Goal: Task Accomplishment & Management: Manage account settings

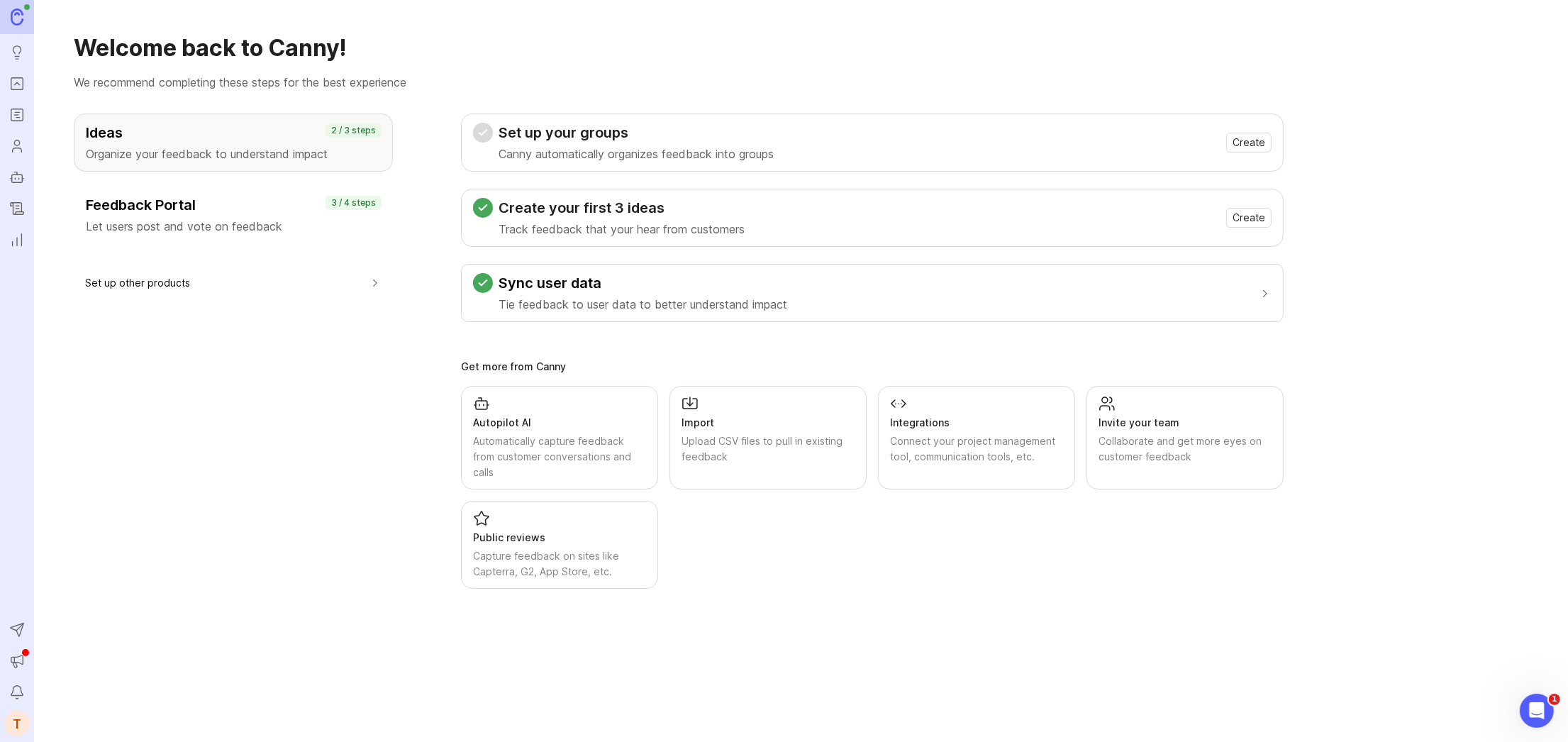
click at [19, 73] on link "Portal" at bounding box center [17, 84] width 26 height 26
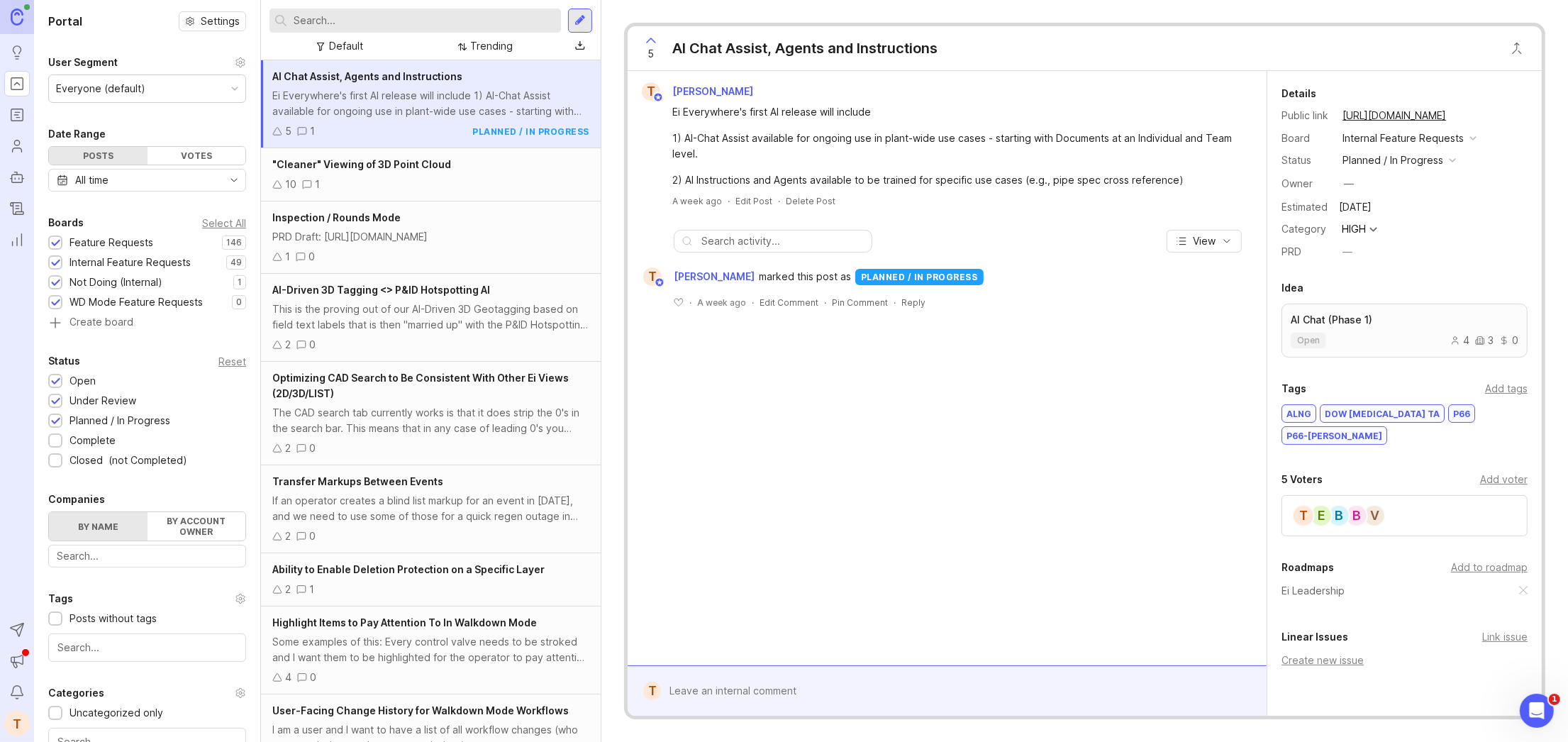
click at [20, 112] on icon "Roadmaps" at bounding box center [16, 115] width 15 height 17
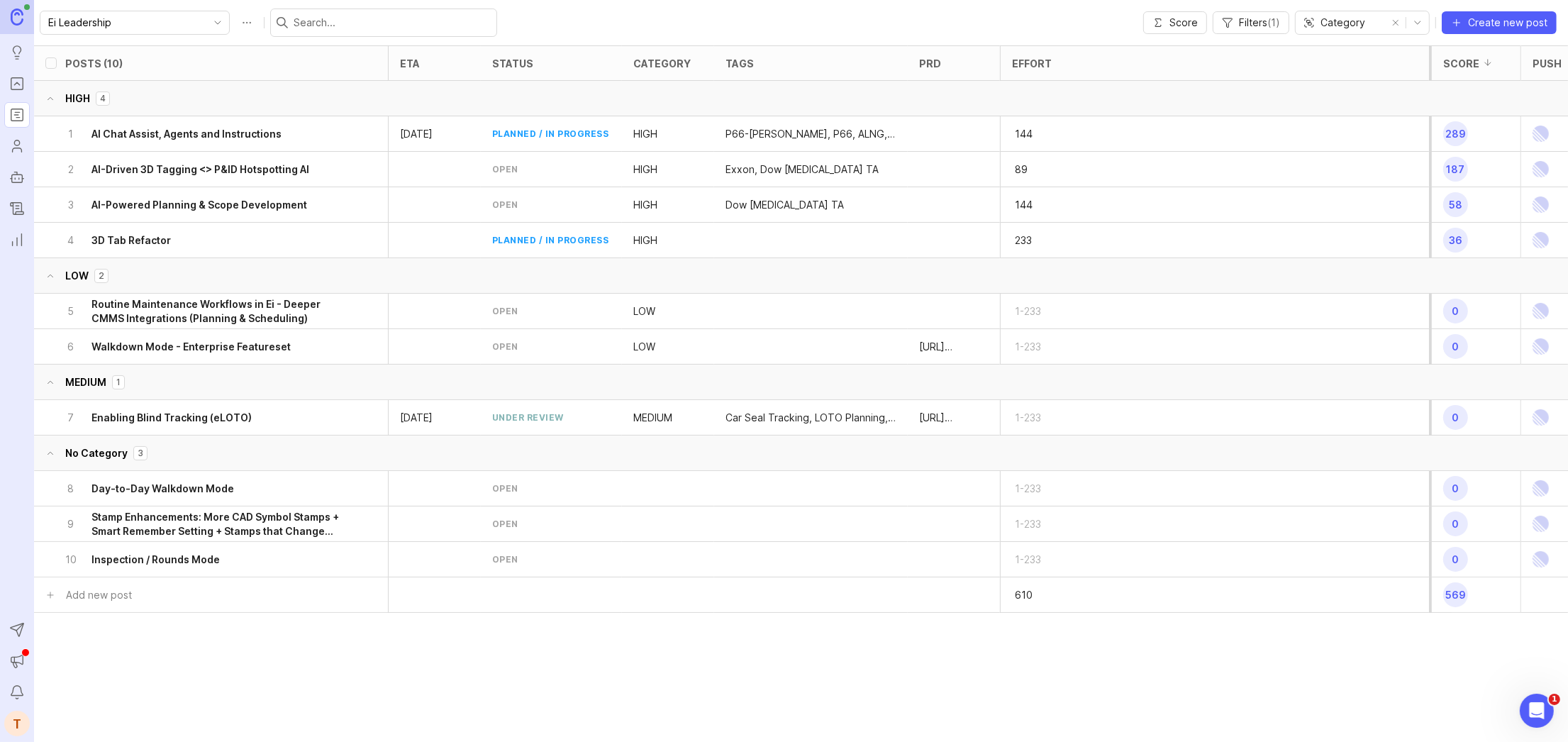
click at [19, 142] on circle "Users" at bounding box center [17, 143] width 5 height 5
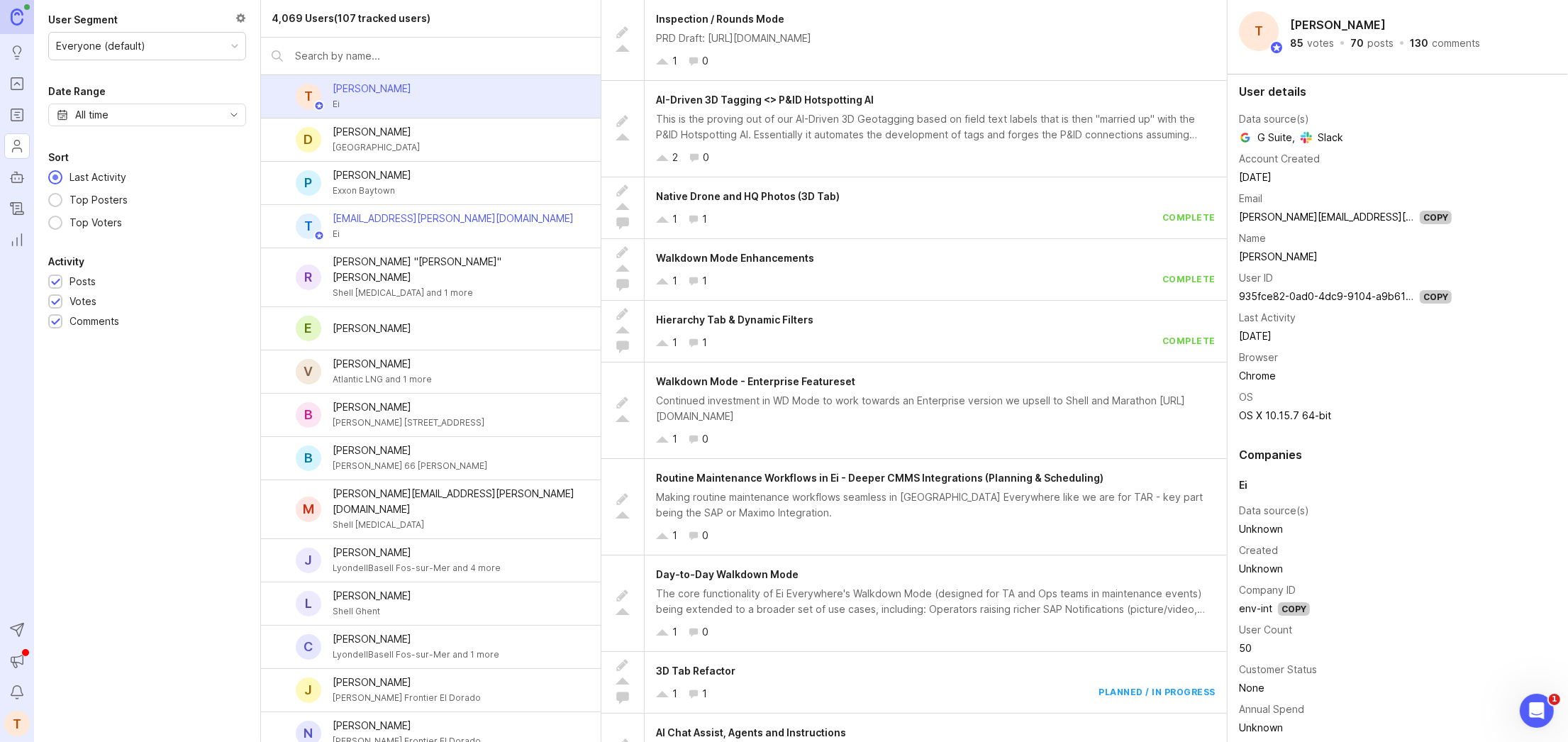
click at [22, 48] on icon "Ideas" at bounding box center [16, 52] width 15 height 17
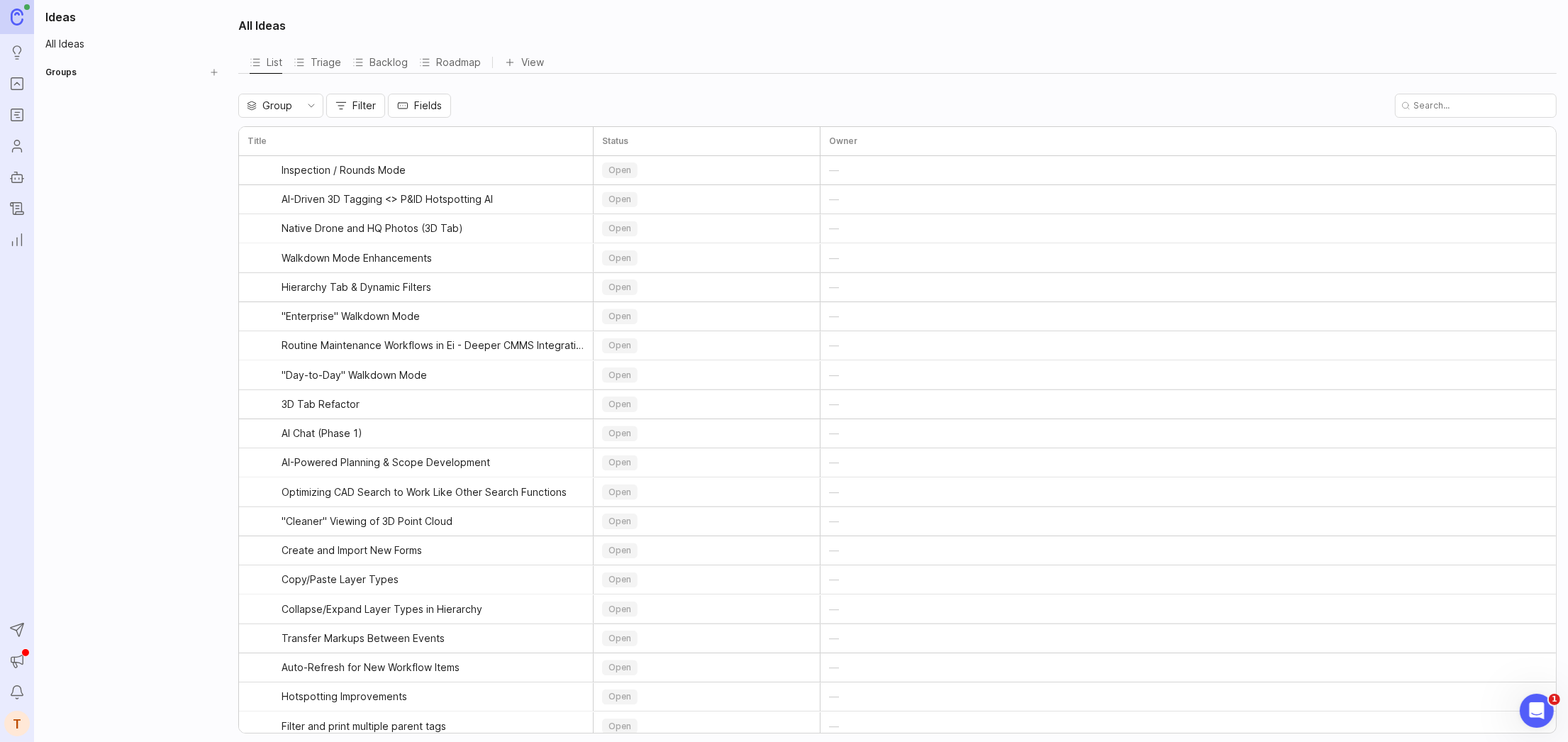
click at [220, 68] on button "Create Group" at bounding box center [214, 72] width 20 height 20
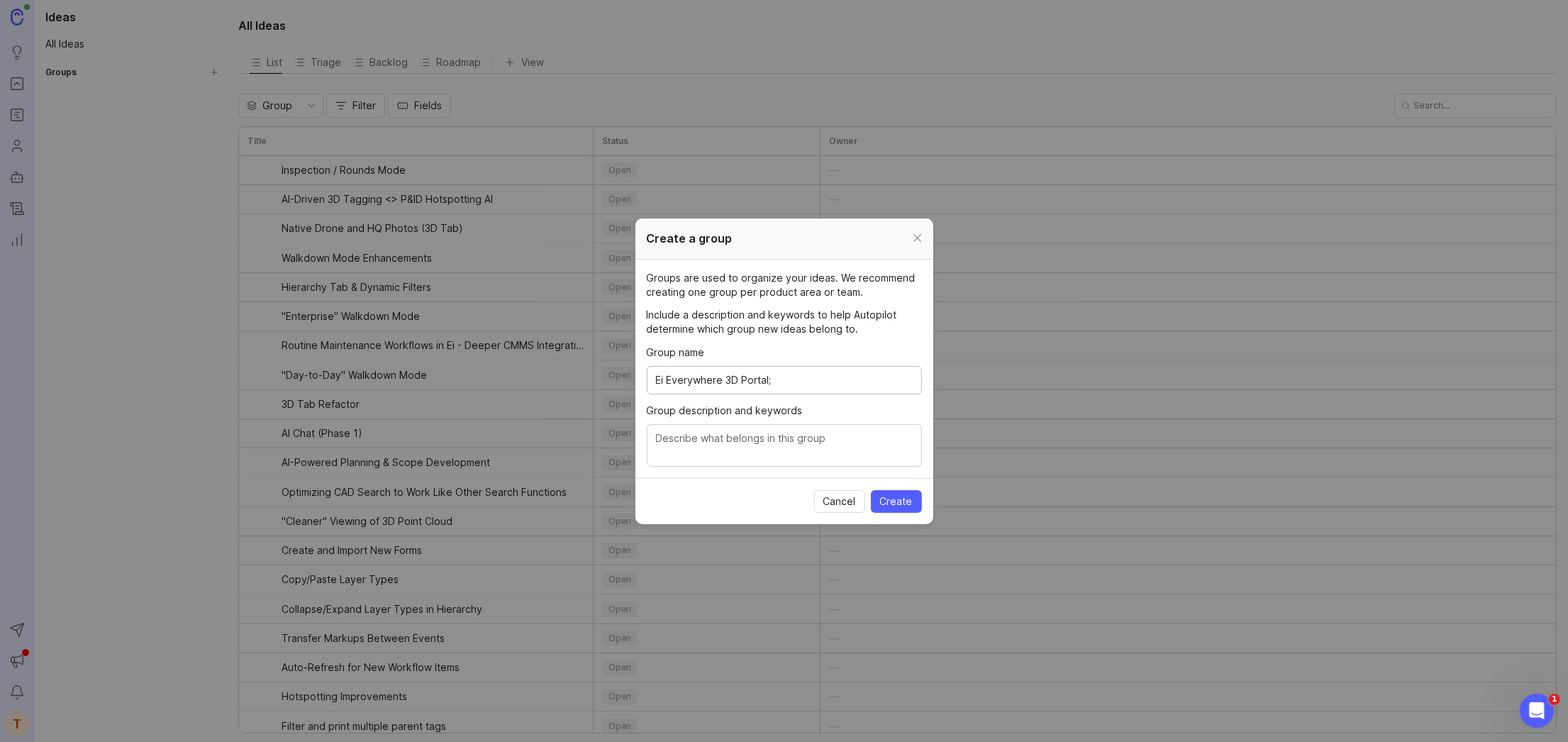
click at [796, 377] on input "Ei Everywhere 3D Portal;" at bounding box center [784, 380] width 256 height 15
type input "Ei Everywhere 3D Portal"
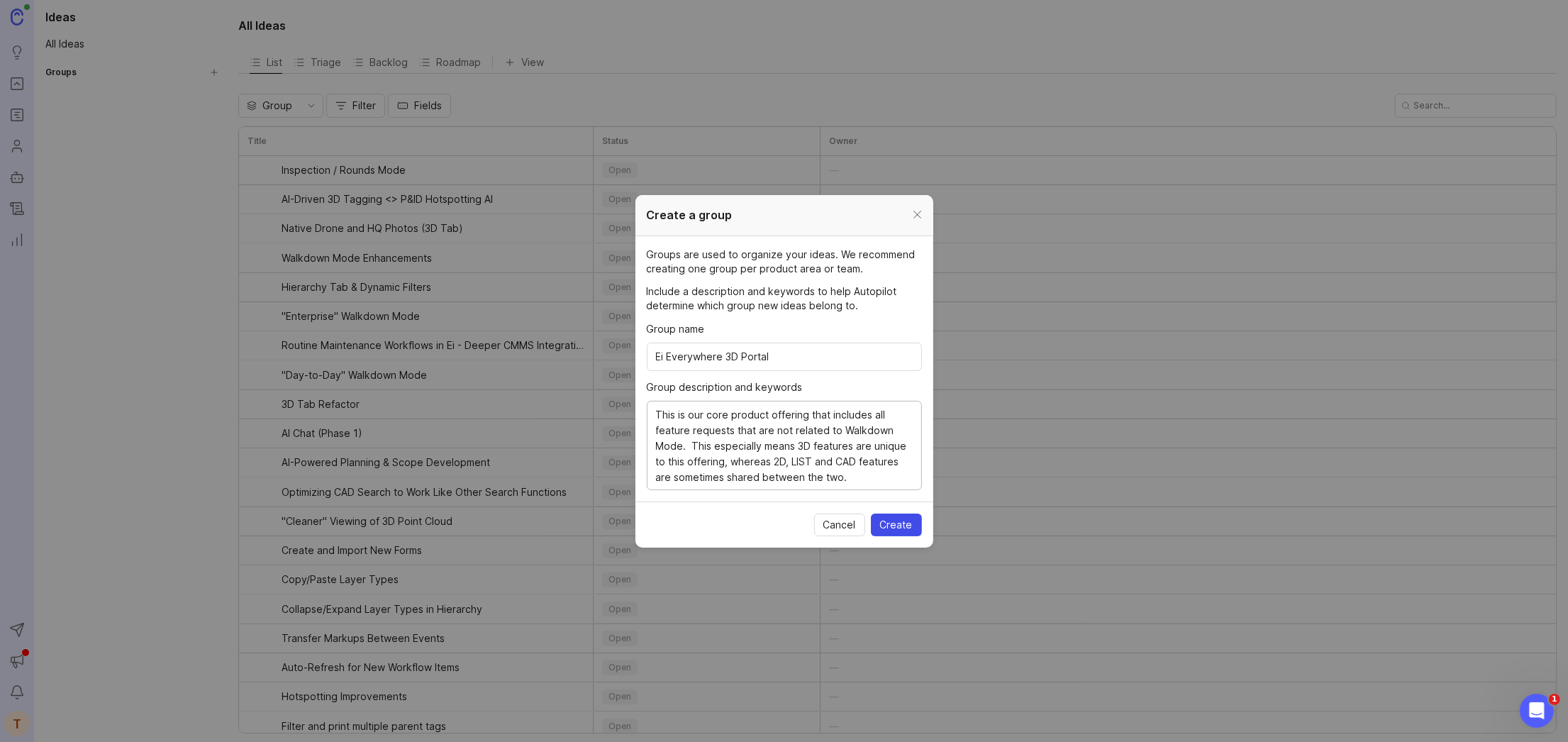
type textarea "This is our core product offering that includes all feature requests that are n…"
click at [900, 518] on span "Create" at bounding box center [896, 525] width 32 height 15
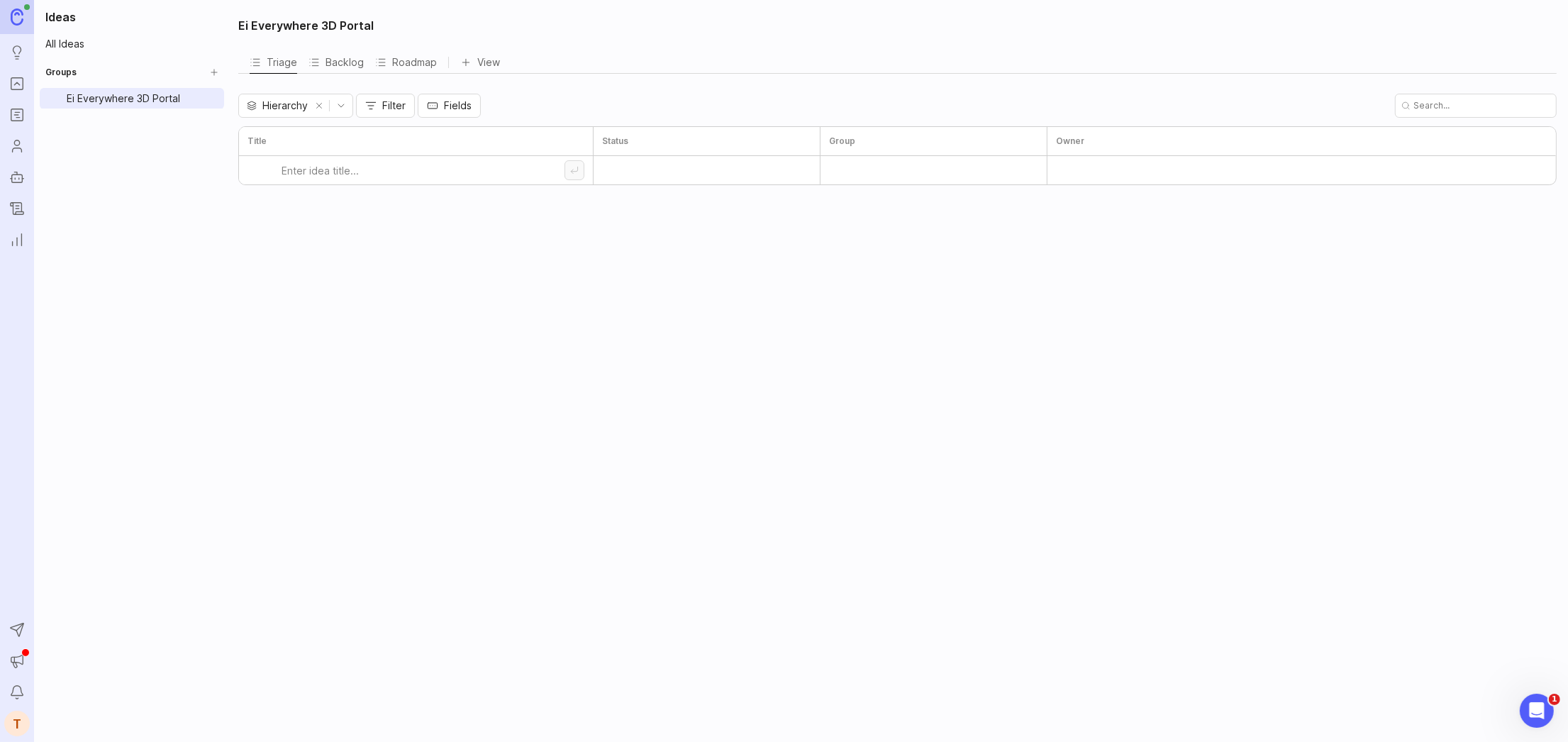
click at [451, 246] on div "Ei Everywhere 3D Portal Triage Backlog Roadmap View To pick up a draggable item…" at bounding box center [899, 371] width 1338 height 742
click at [218, 73] on button "Create Group" at bounding box center [214, 72] width 20 height 20
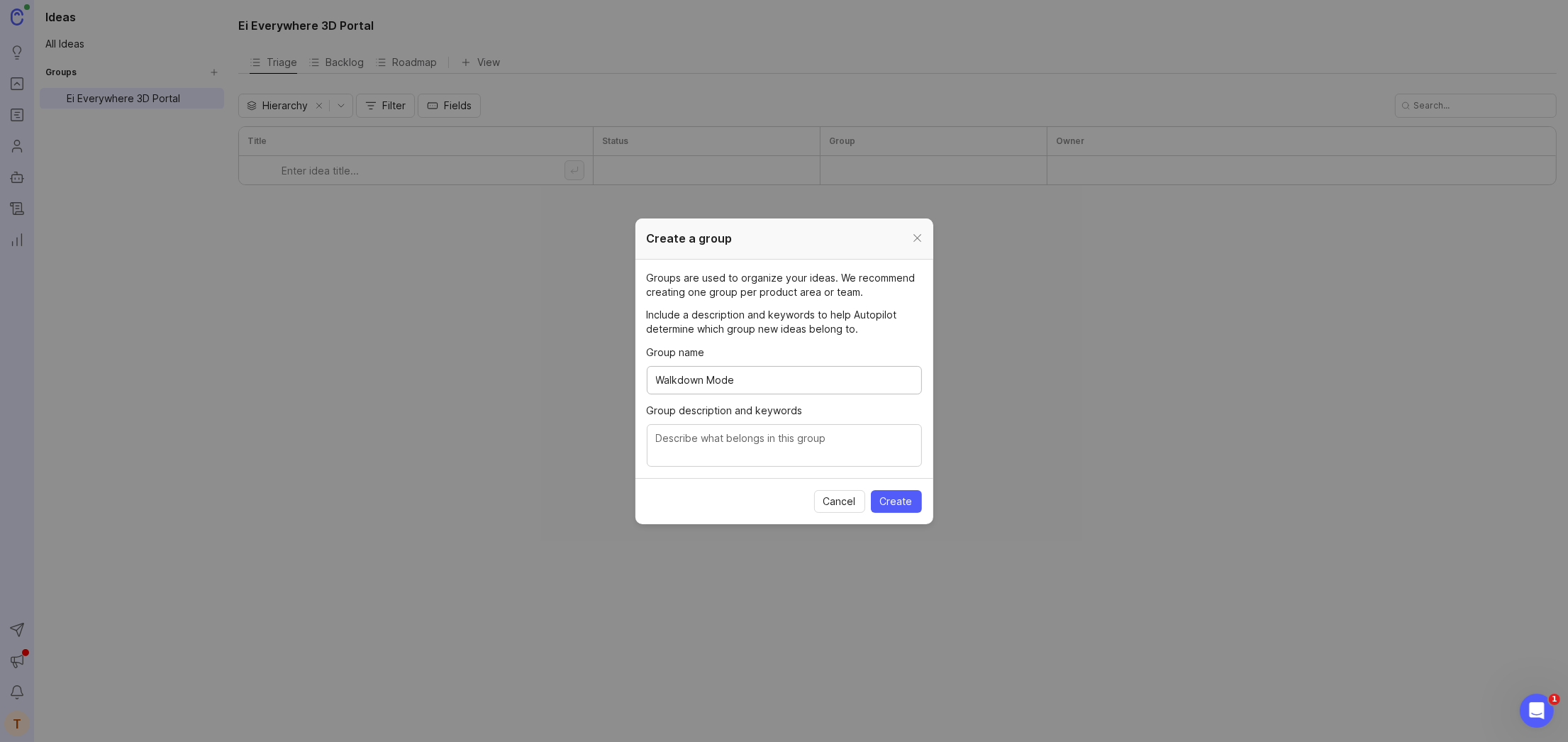
type input "Walkdown Mode"
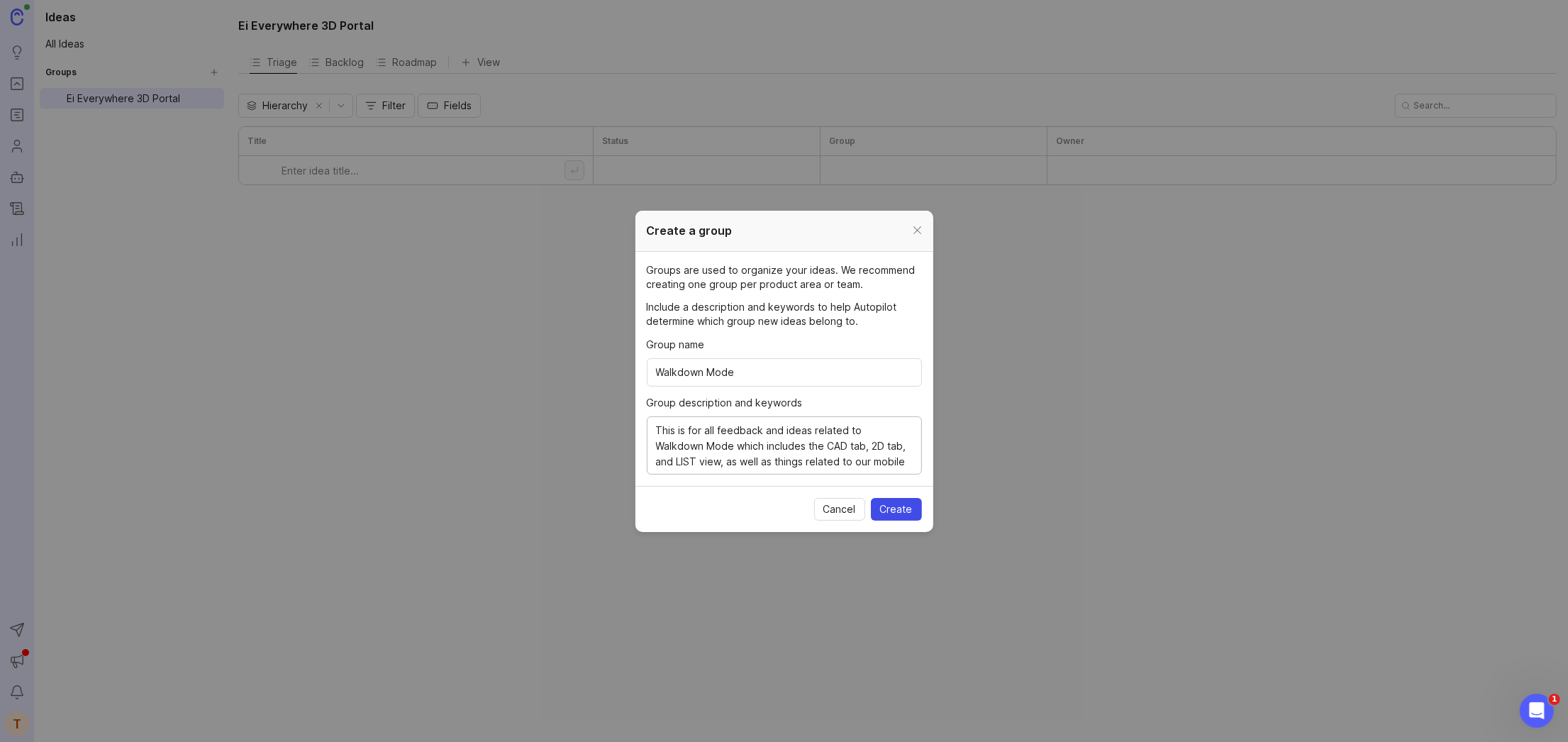
type textarea "This is for all feedback and ideas related to Walkdown Mode which includes the …"
click at [907, 506] on span "Create" at bounding box center [896, 509] width 32 height 15
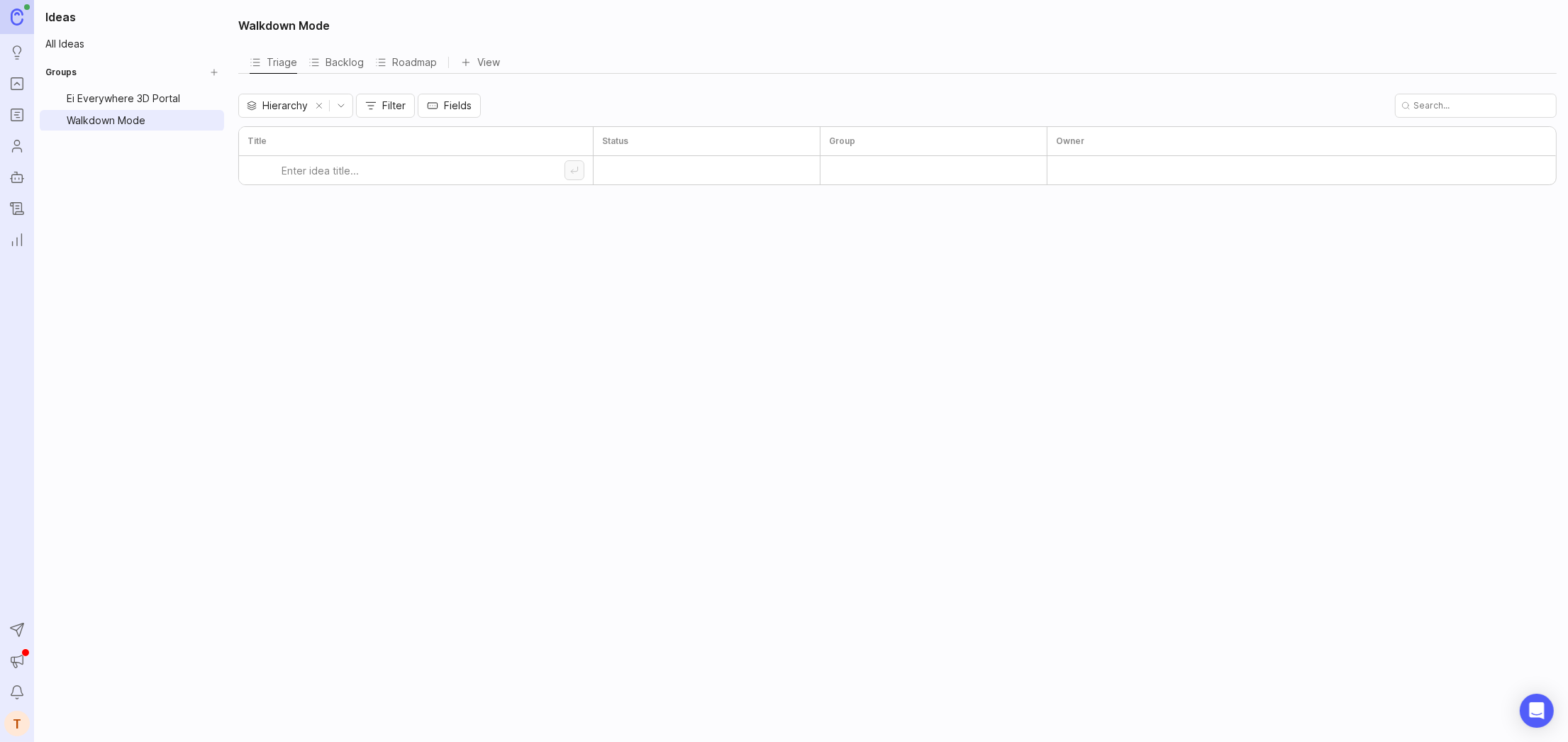
click at [140, 98] on div "Ei Everywhere 3D Portal" at bounding box center [136, 98] width 137 height 15
click at [102, 37] on link "All Ideas" at bounding box center [131, 44] width 185 height 20
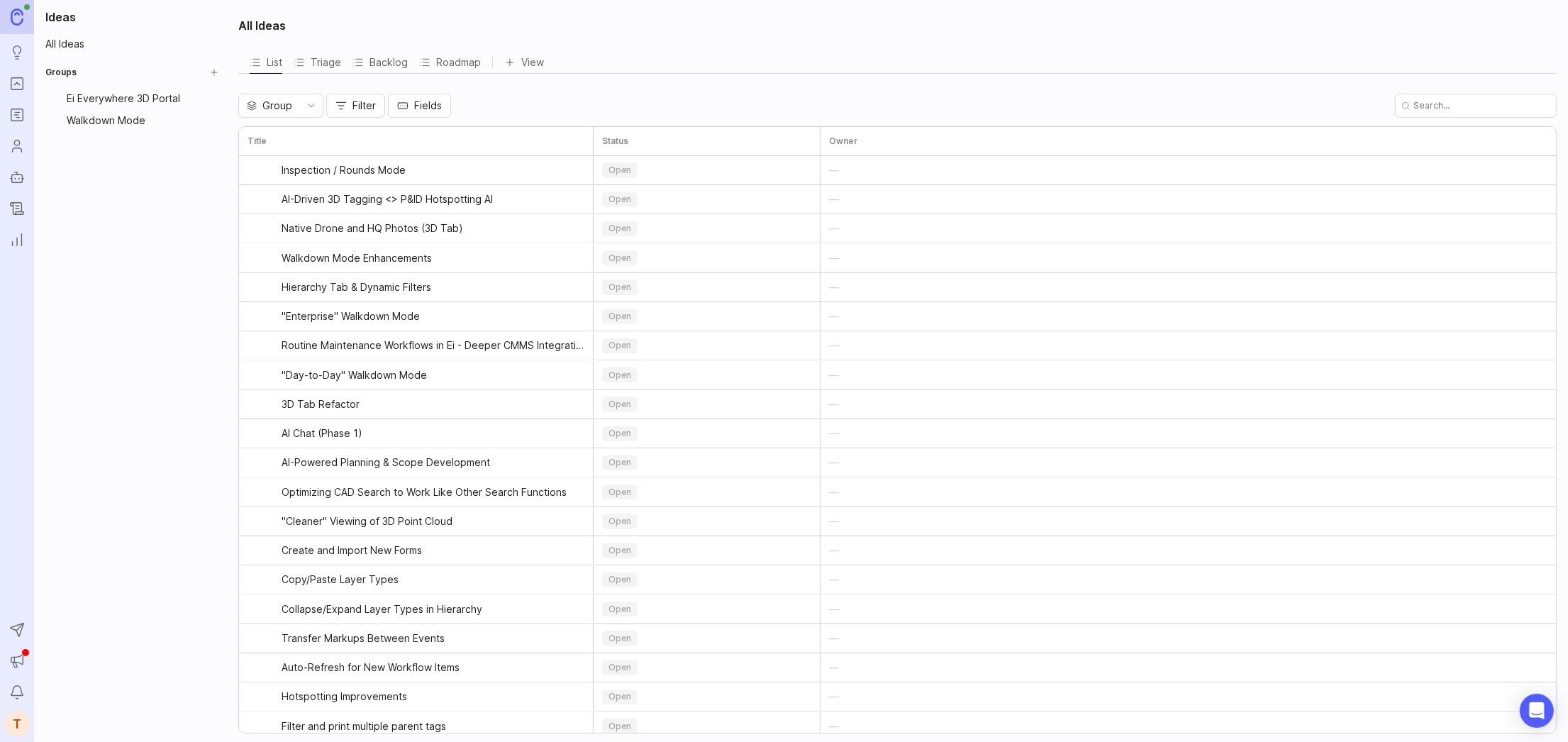
click at [120, 98] on div "Ei Everywhere 3D Portal" at bounding box center [136, 98] width 137 height 15
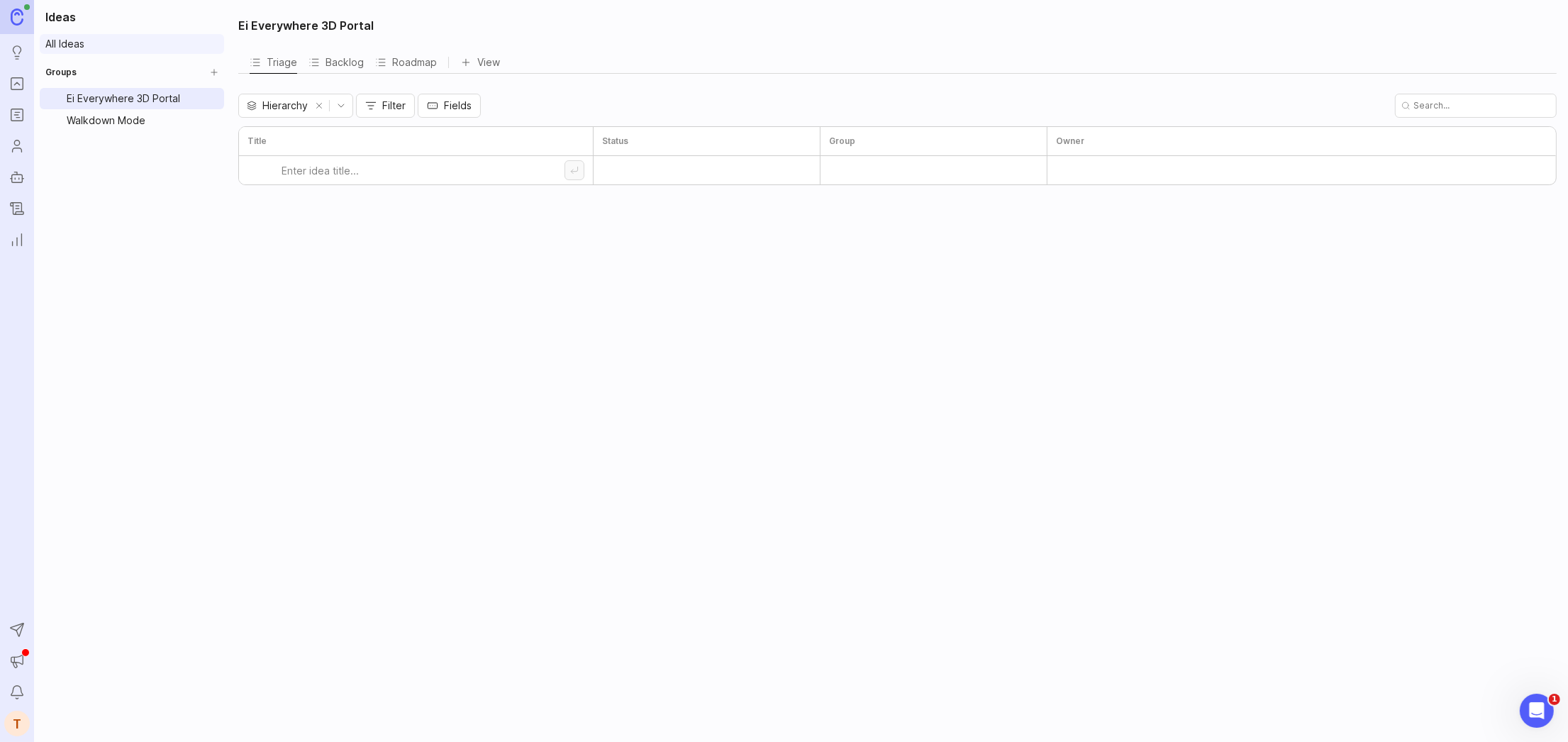
click at [89, 48] on link "All Ideas" at bounding box center [131, 44] width 185 height 20
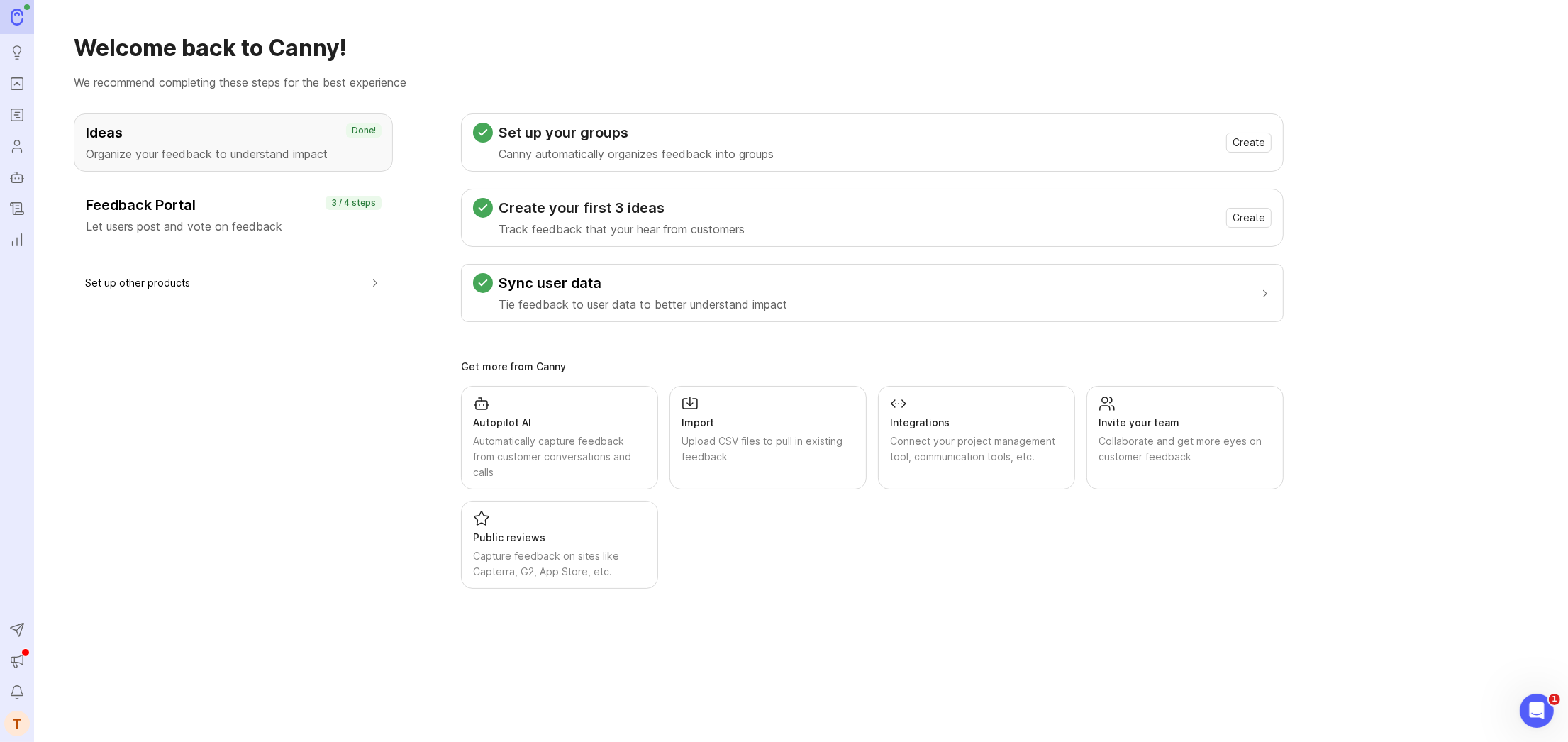
click at [243, 219] on p "Let users post and vote on feedback" at bounding box center [233, 226] width 295 height 17
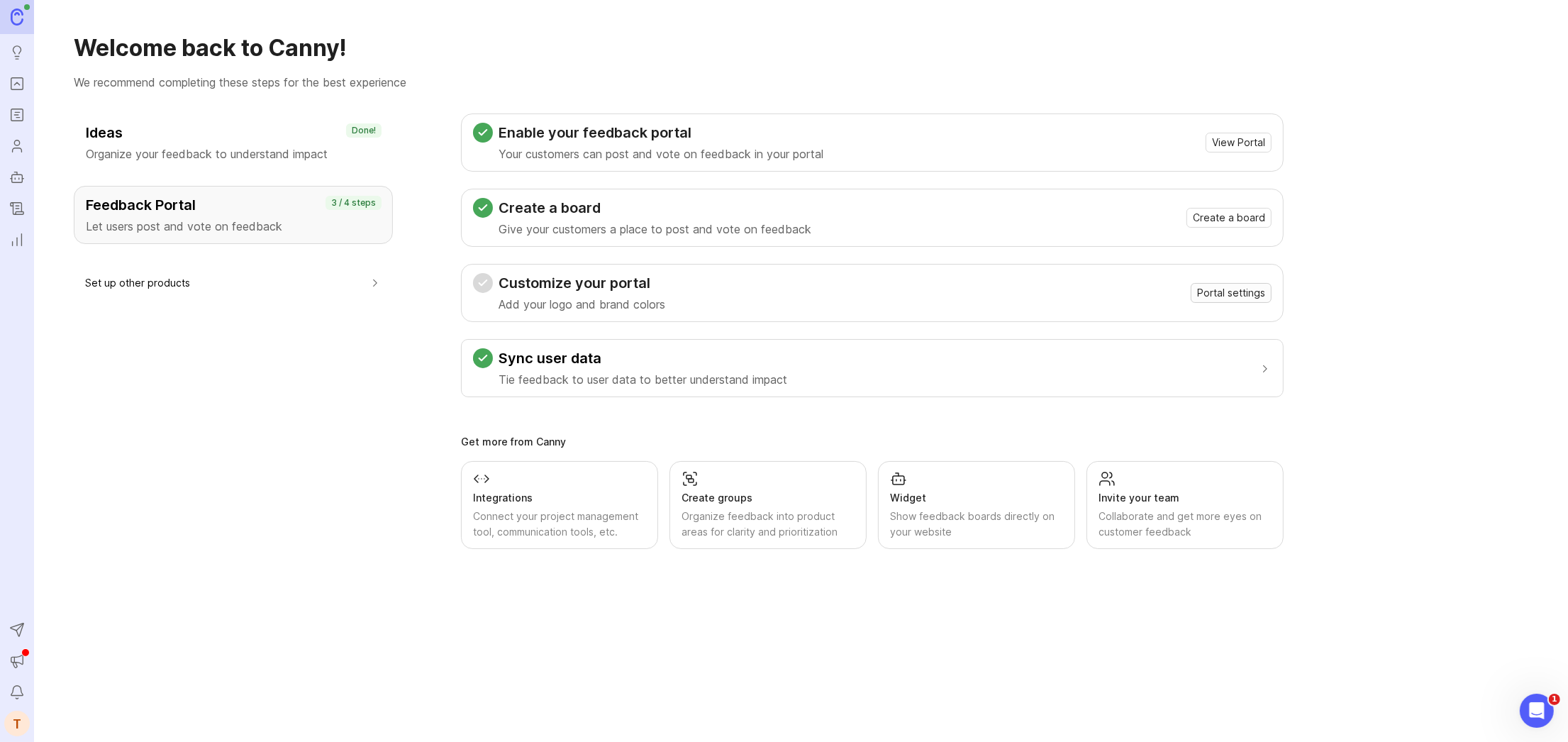
click at [1212, 292] on span "Portal settings" at bounding box center [1231, 293] width 68 height 15
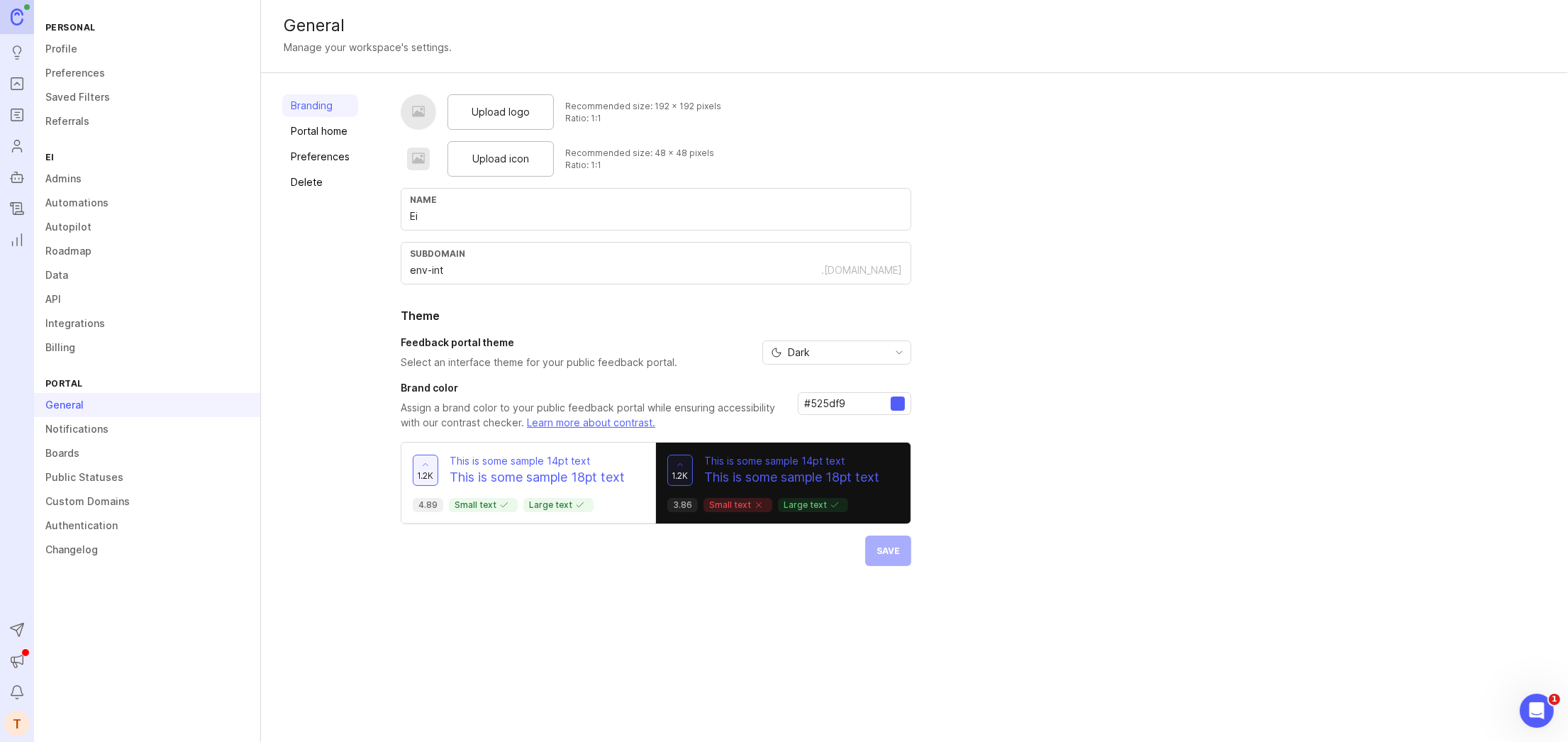
click at [512, 122] on div "Upload logo" at bounding box center [501, 112] width 106 height 35
click at [560, 217] on input "Ei" at bounding box center [656, 215] width 492 height 15
type input "Ei Everywhere"
click at [898, 403] on div at bounding box center [898, 403] width 15 height 15
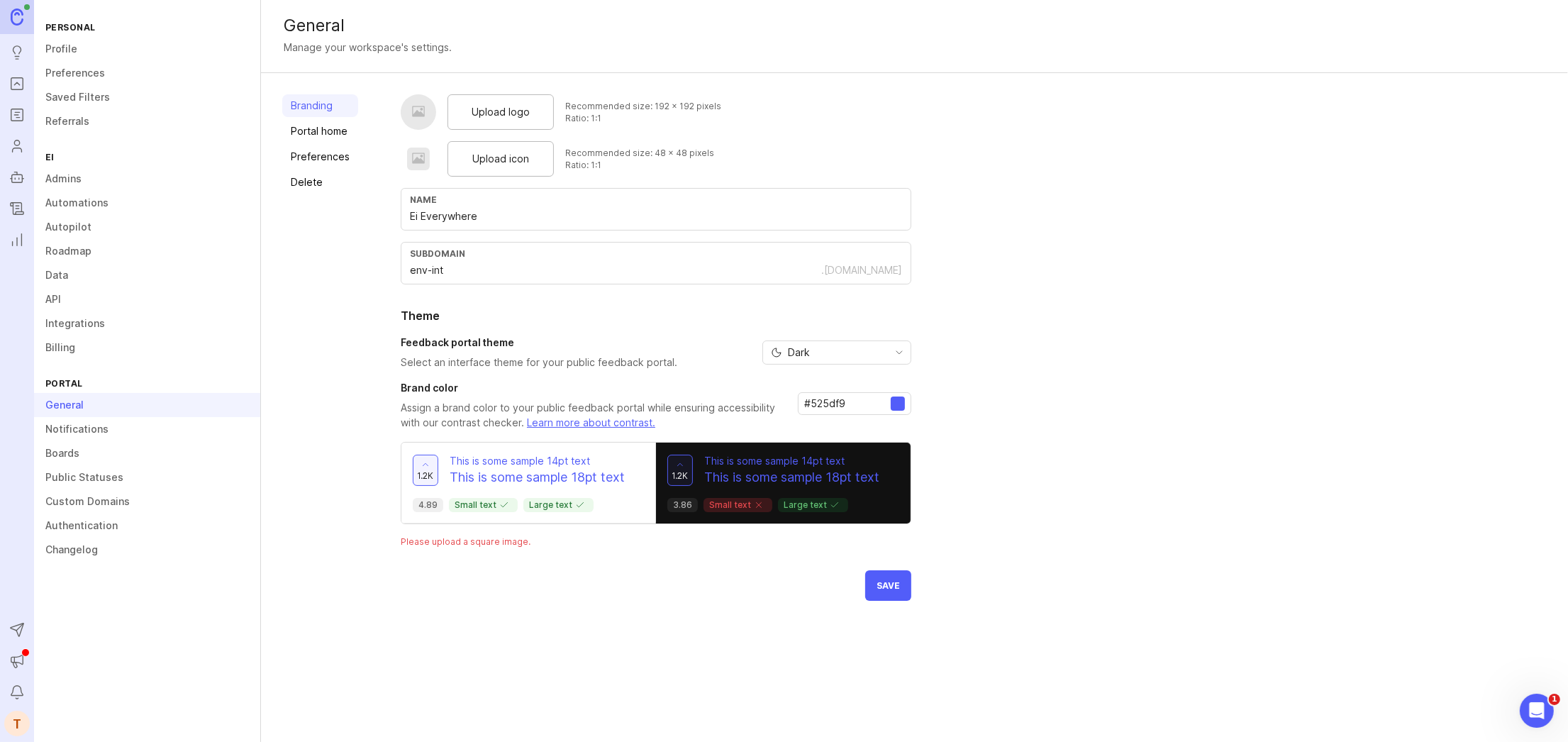
click at [490, 115] on span "Upload logo" at bounding box center [501, 111] width 58 height 15
click at [890, 590] on span "Save" at bounding box center [888, 585] width 23 height 10
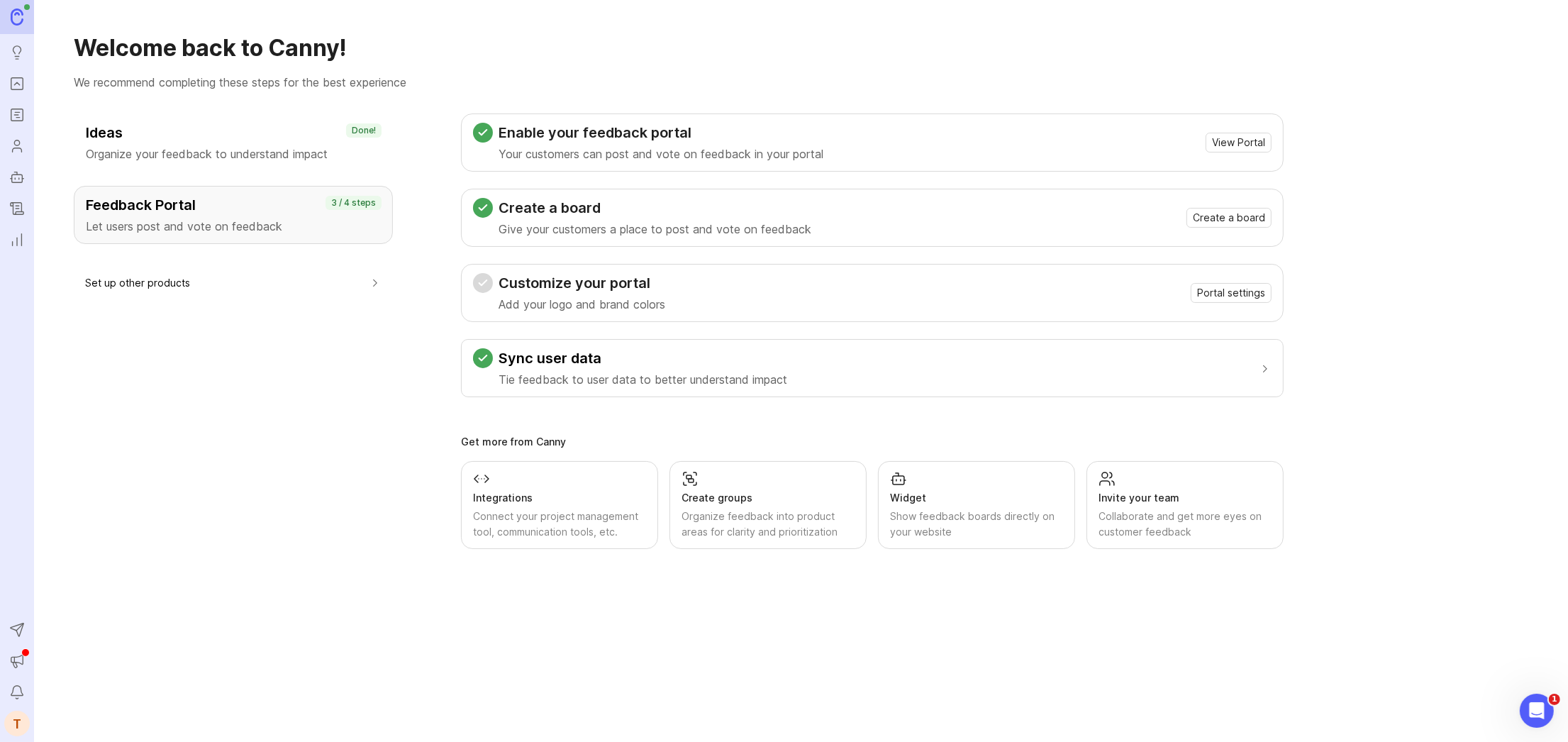
click at [221, 144] on div "Ideas Organize your feedback to understand impact" at bounding box center [233, 142] width 295 height 40
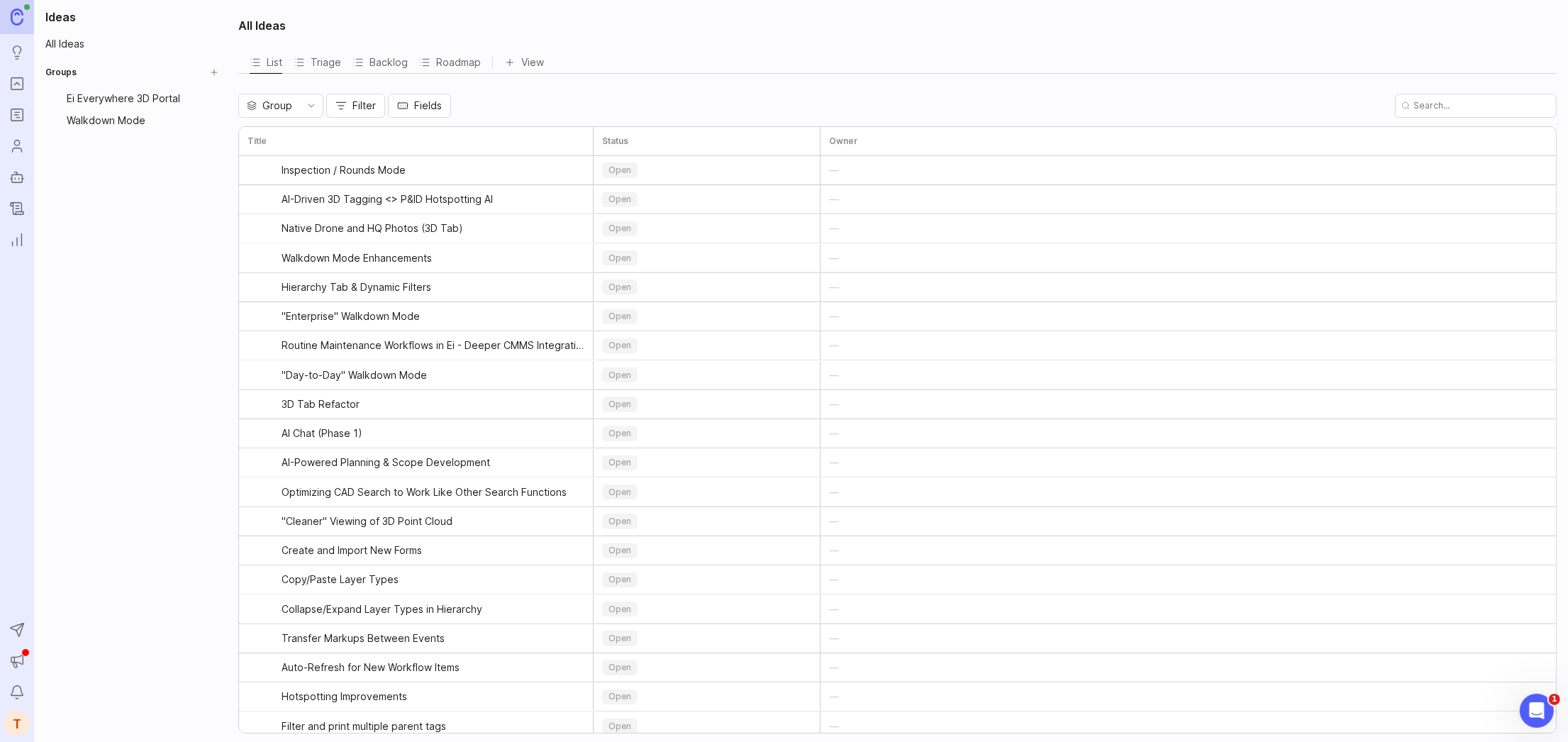
click at [123, 99] on div "Ei Everywhere 3D Portal" at bounding box center [136, 98] width 137 height 15
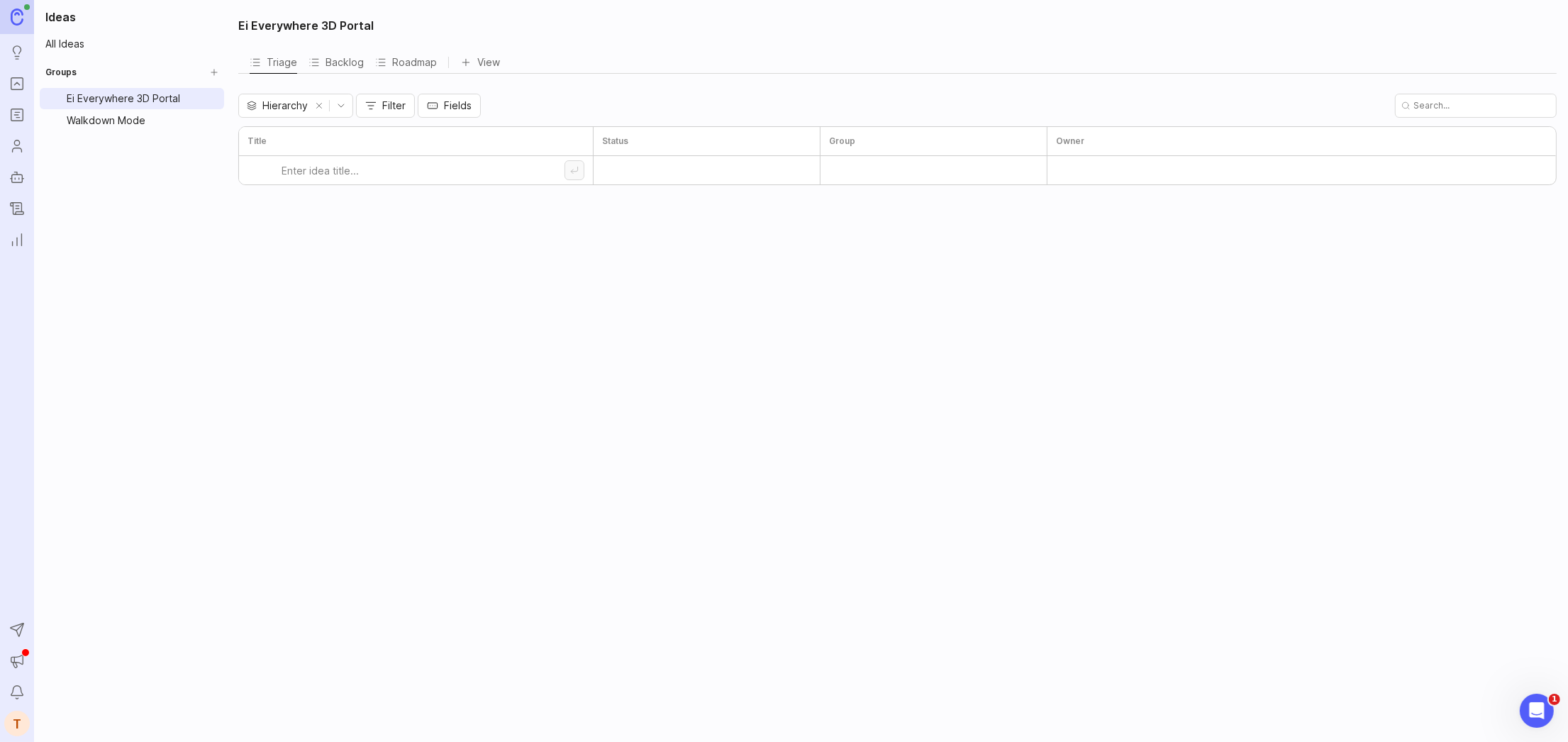
click at [115, 119] on div "Walkdown Mode" at bounding box center [136, 120] width 137 height 15
click at [191, 97] on div "Ei Everywhere 3D Portal" at bounding box center [136, 98] width 137 height 15
click at [210, 99] on html "Ideas Portal Roadmaps Users Autopilot Changelog Reporting Send to Autopilot Ann…" at bounding box center [784, 371] width 1568 height 742
click at [221, 153] on span "Create Sub-Group" at bounding box center [222, 152] width 88 height 15
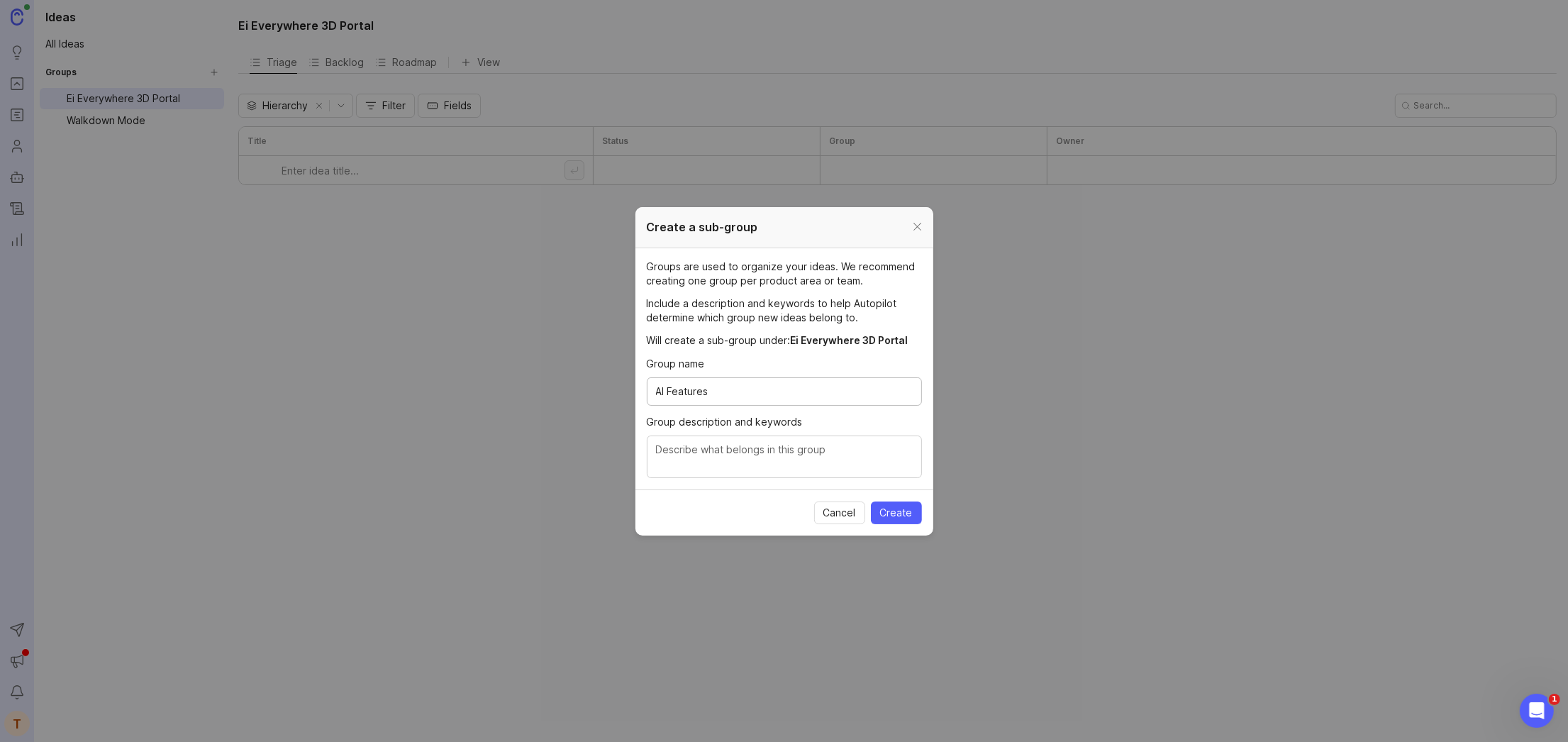
type input "AI Features"
click at [722, 437] on div at bounding box center [784, 456] width 275 height 43
type textarea "This is where all AI ideas and requests should be stored for review and priorit…"
click at [896, 512] on span "Create" at bounding box center [896, 513] width 32 height 15
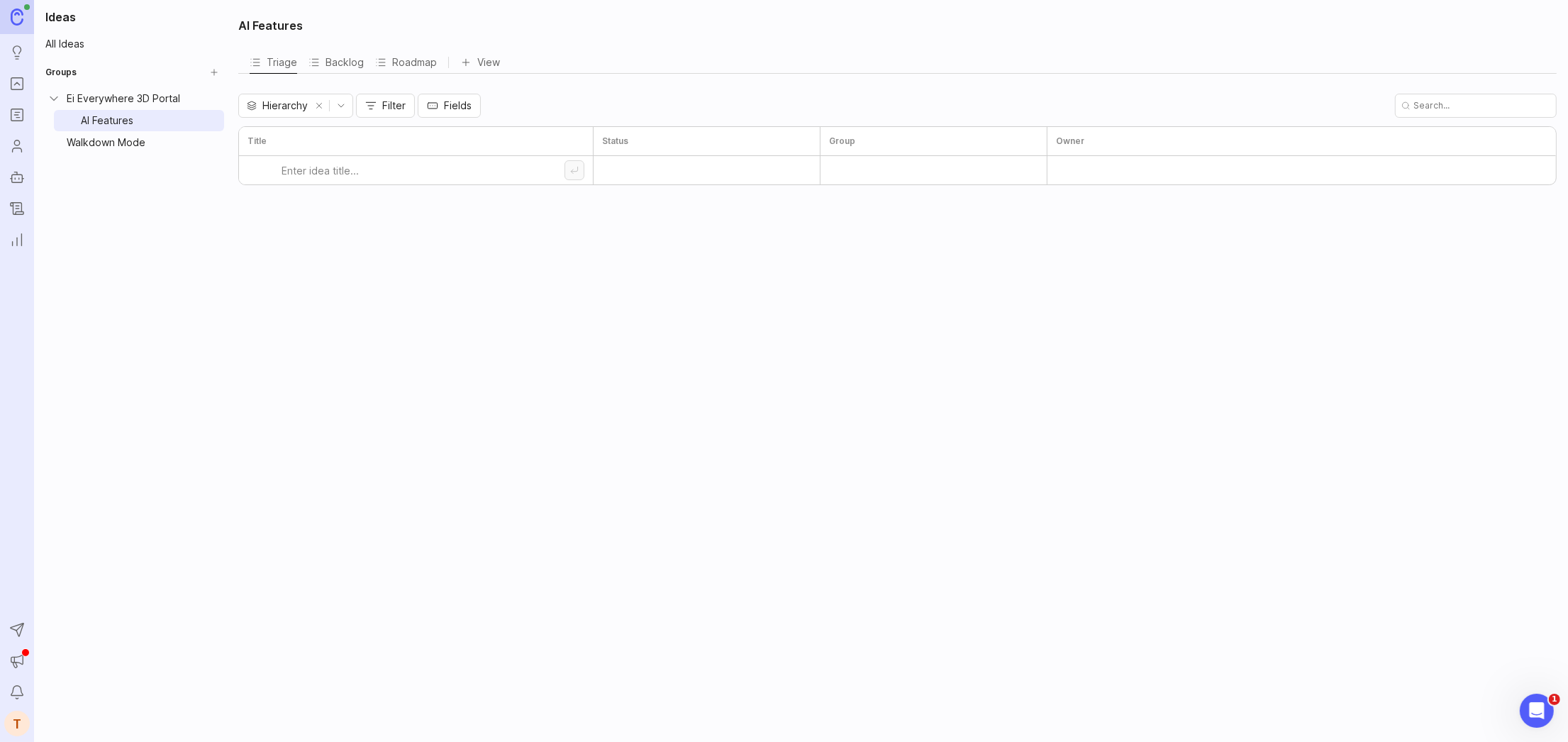
click at [138, 140] on div "Walkdown Mode" at bounding box center [136, 142] width 137 height 15
click at [213, 146] on html "Ideas Portal Roadmaps Users Autopilot Changelog Reporting Send to Autopilot Ann…" at bounding box center [784, 371] width 1568 height 742
click at [236, 192] on span "Create Sub-Group" at bounding box center [222, 197] width 88 height 15
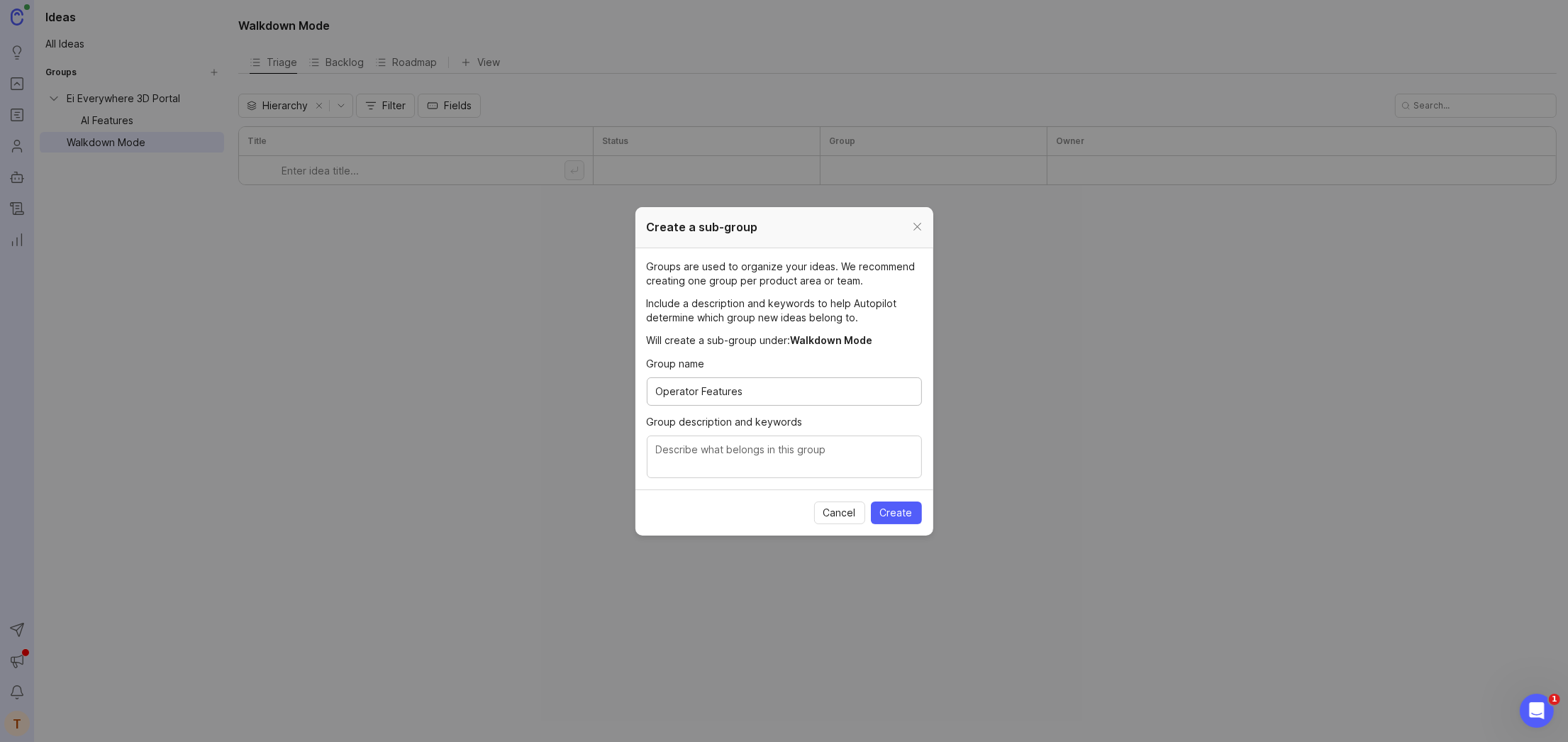
type input "Operator Features"
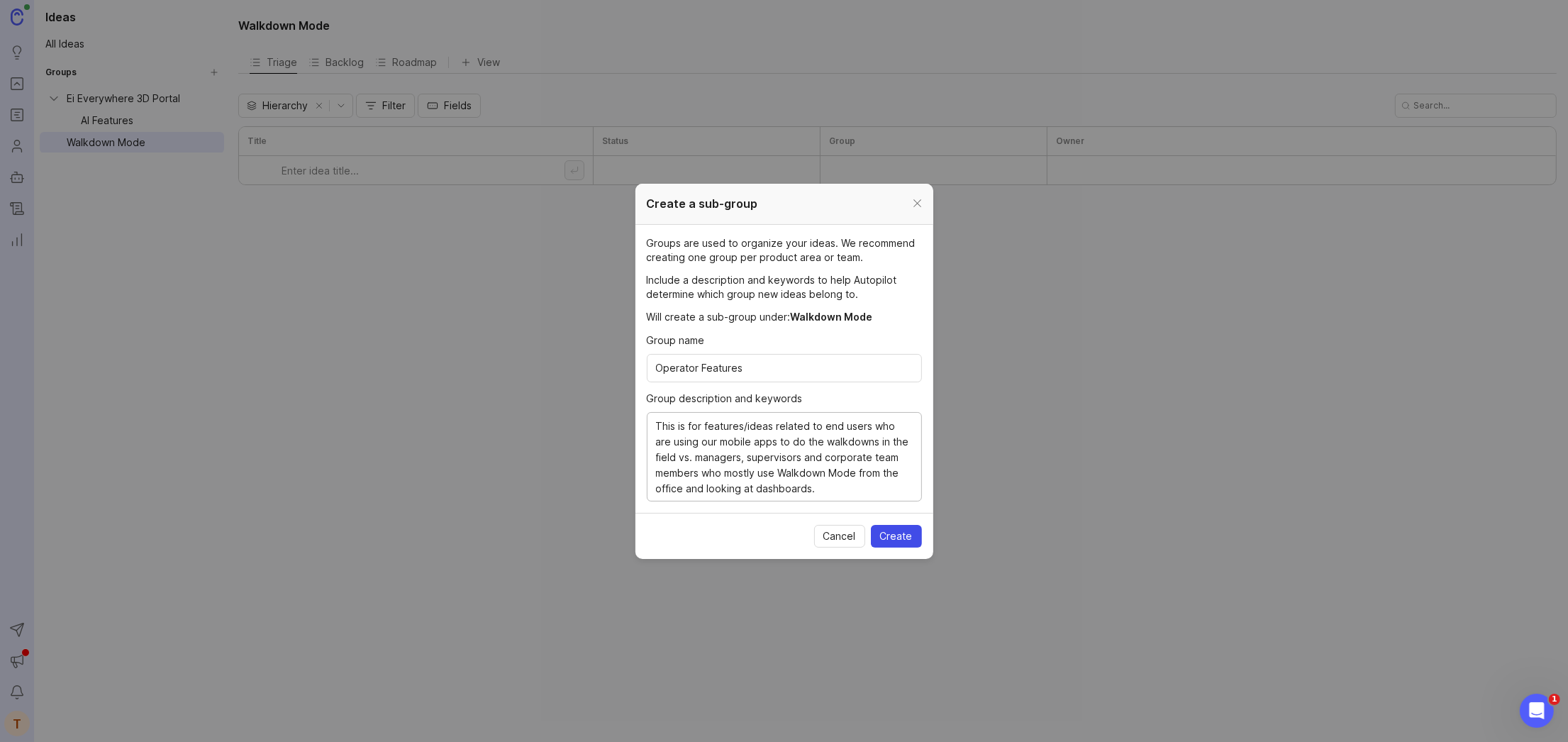
type textarea "This is for features/ideas related to end users who are using our mobile apps t…"
click at [908, 539] on span "Create" at bounding box center [896, 536] width 32 height 15
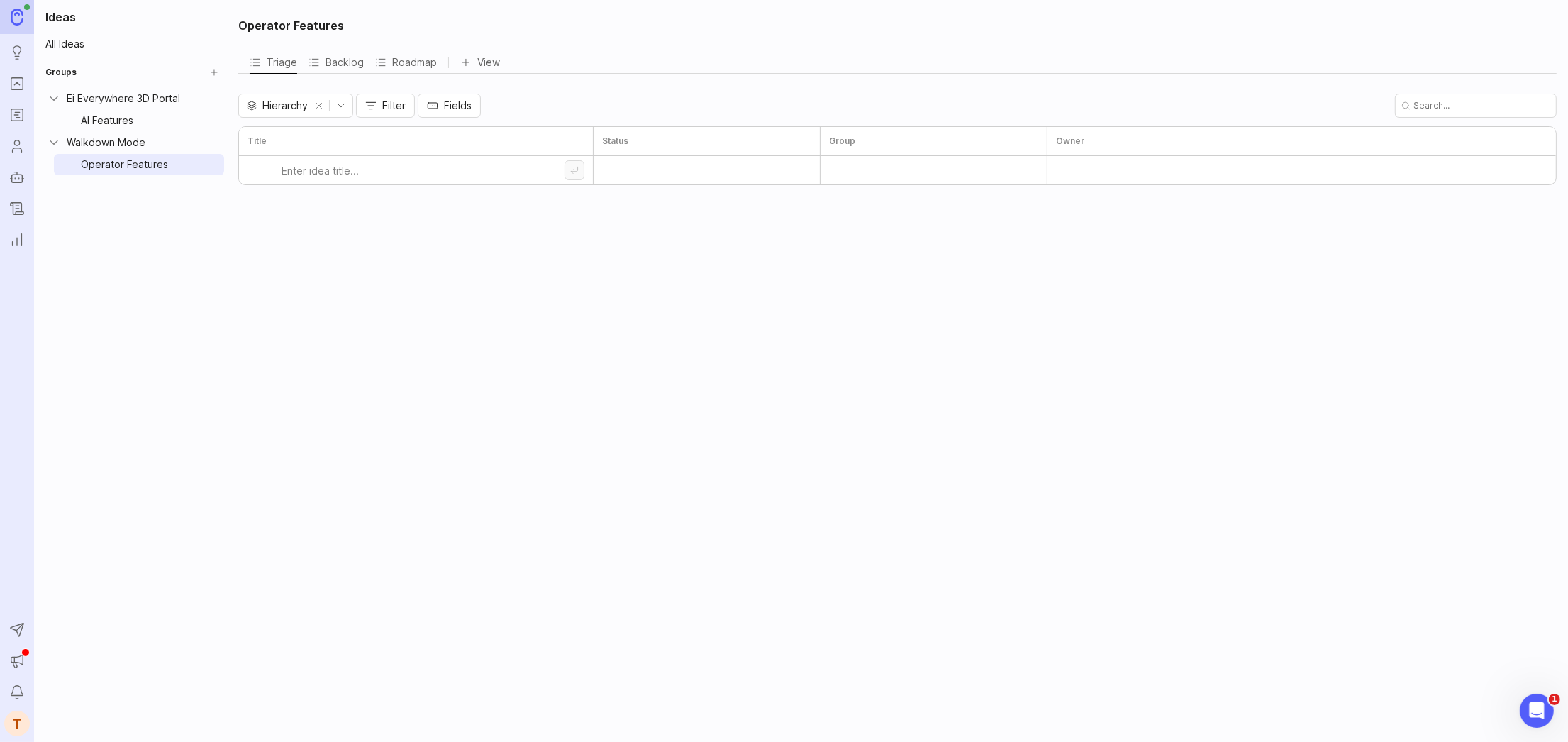
click at [208, 143] on html "Ideas Portal Roadmaps Users Autopilot Changelog Reporting Send to Autopilot Ann…" at bounding box center [784, 371] width 1568 height 742
click at [215, 194] on span "Create Sub-Group" at bounding box center [222, 197] width 88 height 15
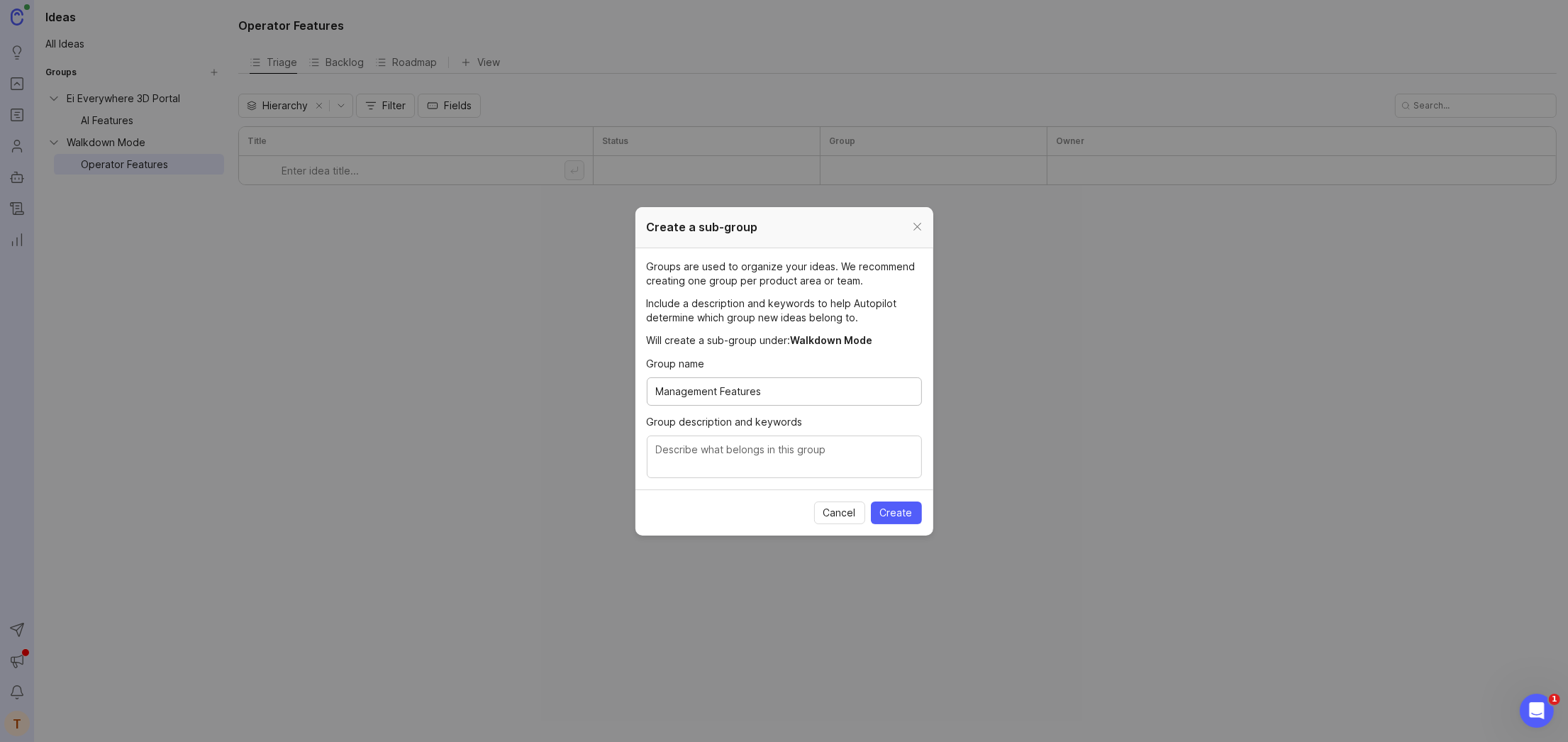
type input "Management Features"
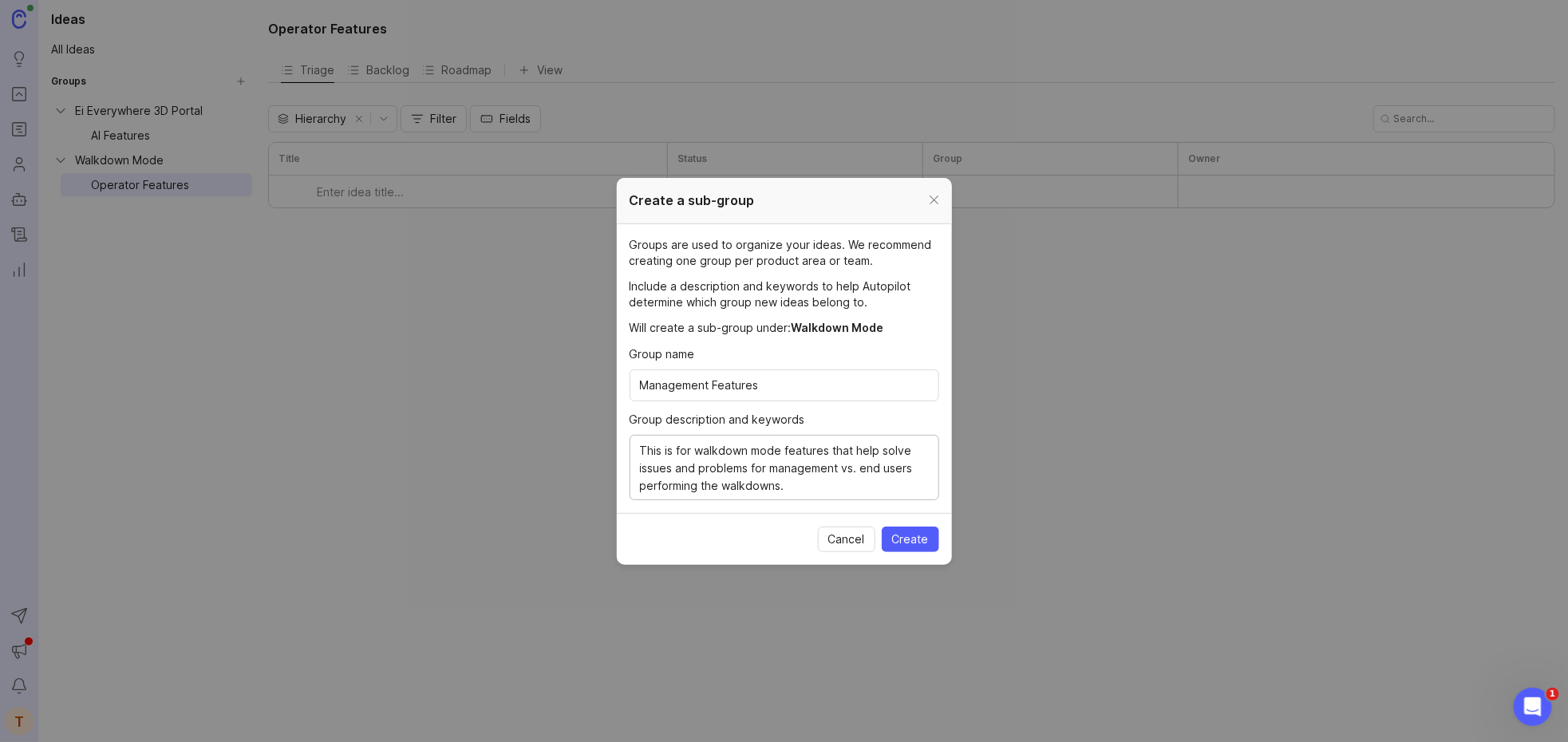
click at [752, 473] on textarea "This is for walkdown mode features that help solve issues and problems for mana…" at bounding box center [784, 468] width 289 height 53
type textarea "This is for walkdown mode features that help solve issues and problems directly…"
click at [897, 529] on button "Create" at bounding box center [910, 539] width 57 height 25
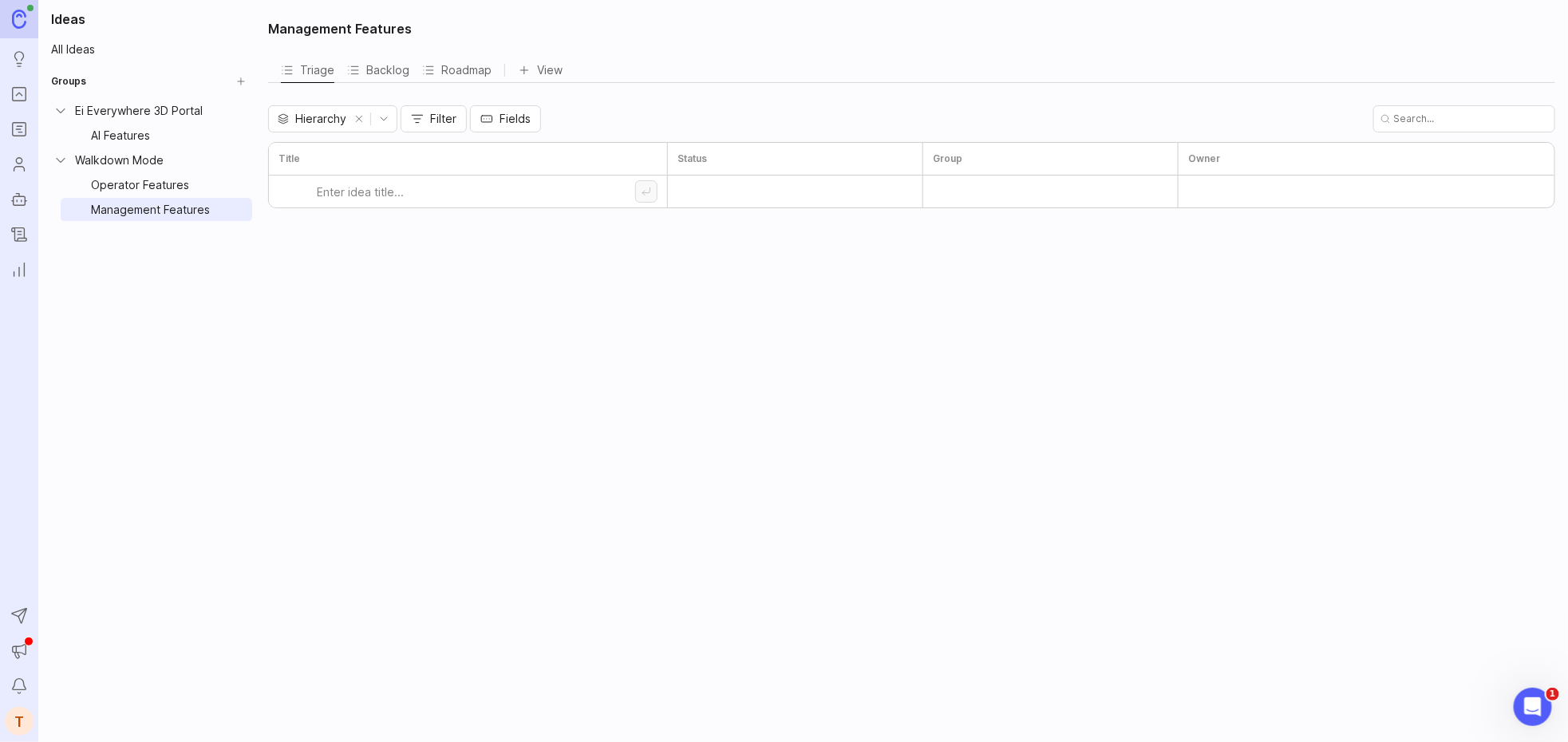
click at [241, 112] on html "Ideas Portal Roadmaps Users Autopilot Changelog Reporting Send to Autopilot Ann…" at bounding box center [784, 371] width 1568 height 742
click at [276, 162] on span "Create Sub-Group" at bounding box center [250, 171] width 99 height 17
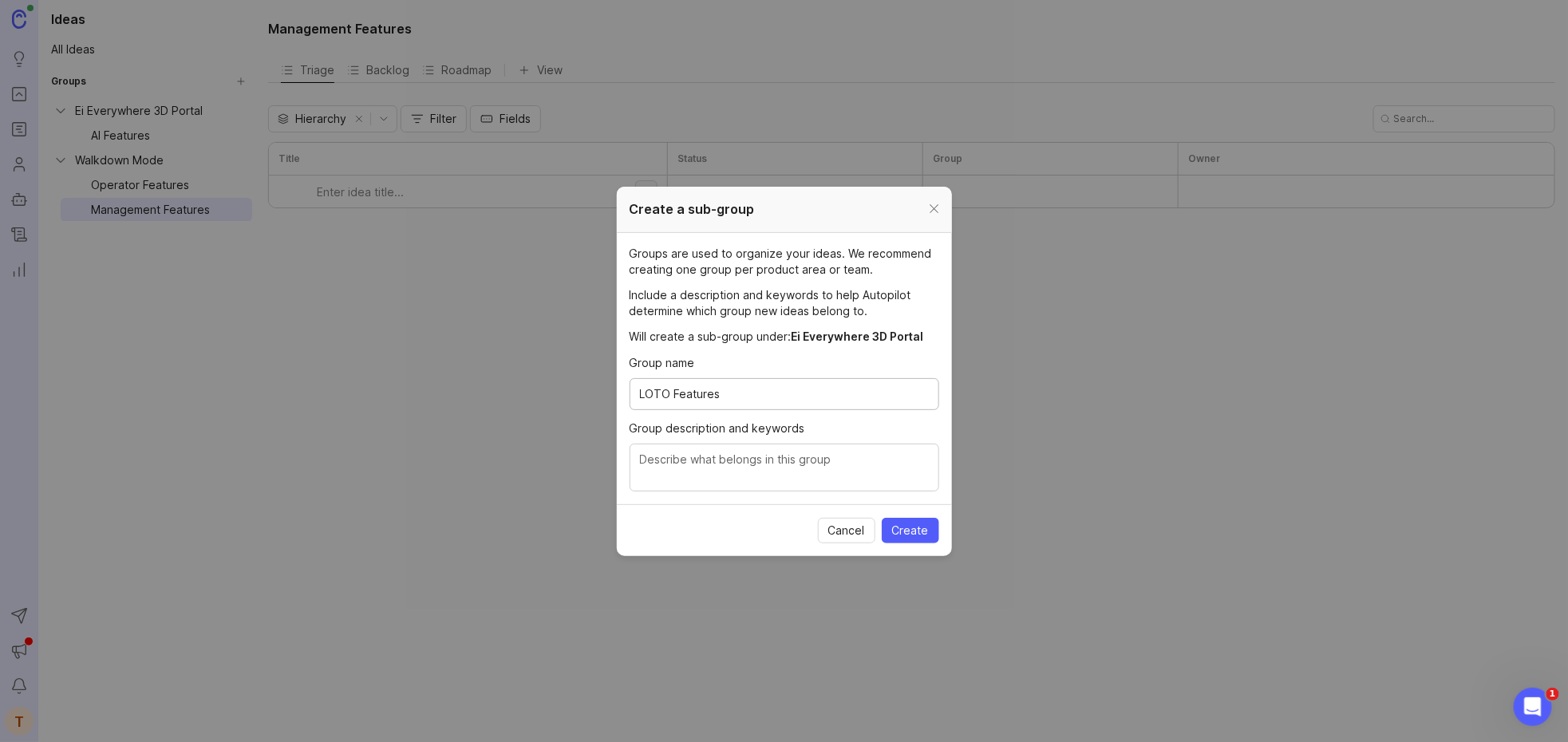
type input "LOTO Features"
click at [873, 471] on textarea "Group description and keywords" at bounding box center [784, 468] width 289 height 35
type textarea "This is for features related"
click at [642, 391] on input "LOTO Features" at bounding box center [784, 394] width 289 height 17
type input "eLOTO / Blind Tracking"
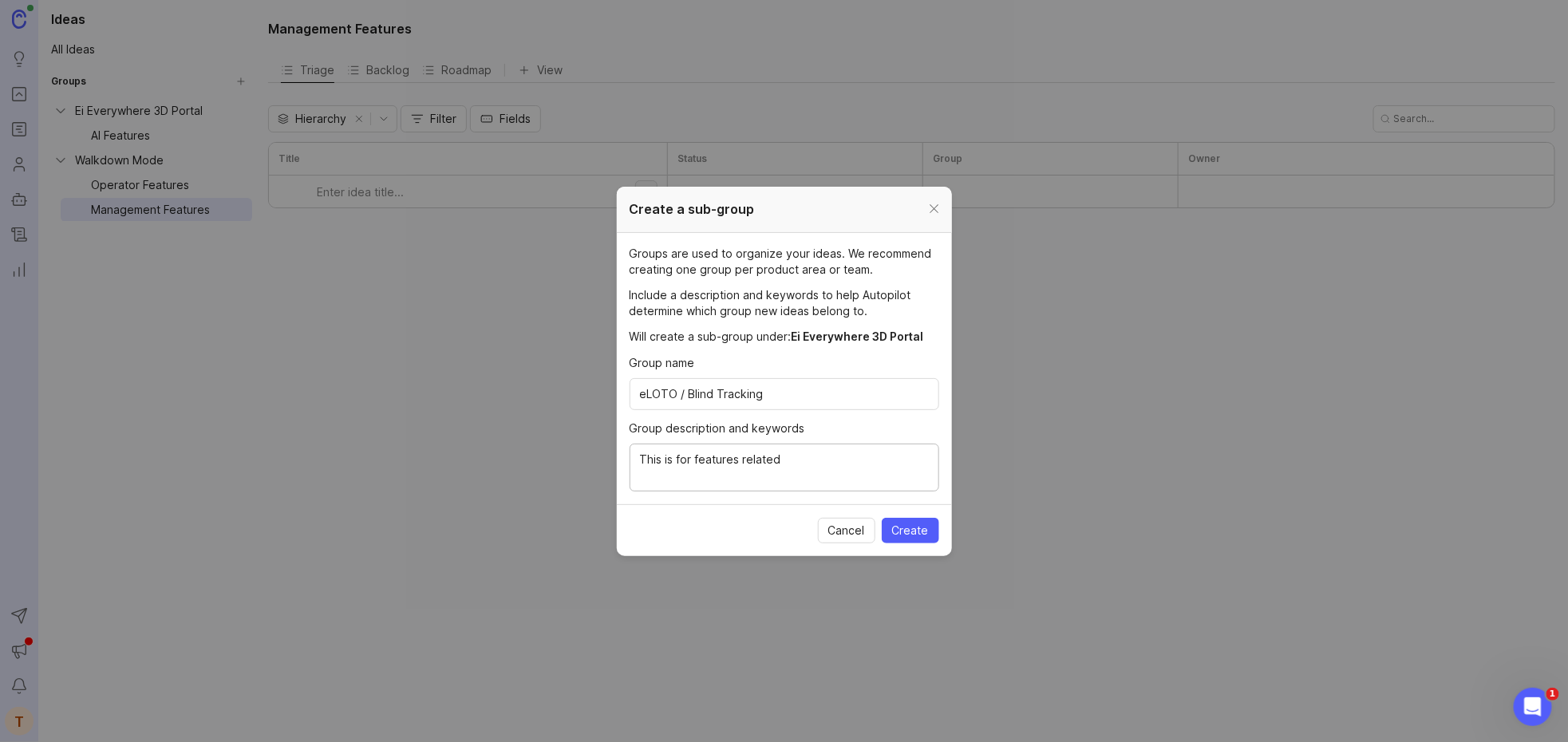
click at [821, 466] on textarea "This is for features related" at bounding box center [784, 468] width 289 height 35
type textarea "This is for features related to eLOTO and Blind Tracking"
click at [913, 525] on span "Create" at bounding box center [910, 531] width 36 height 16
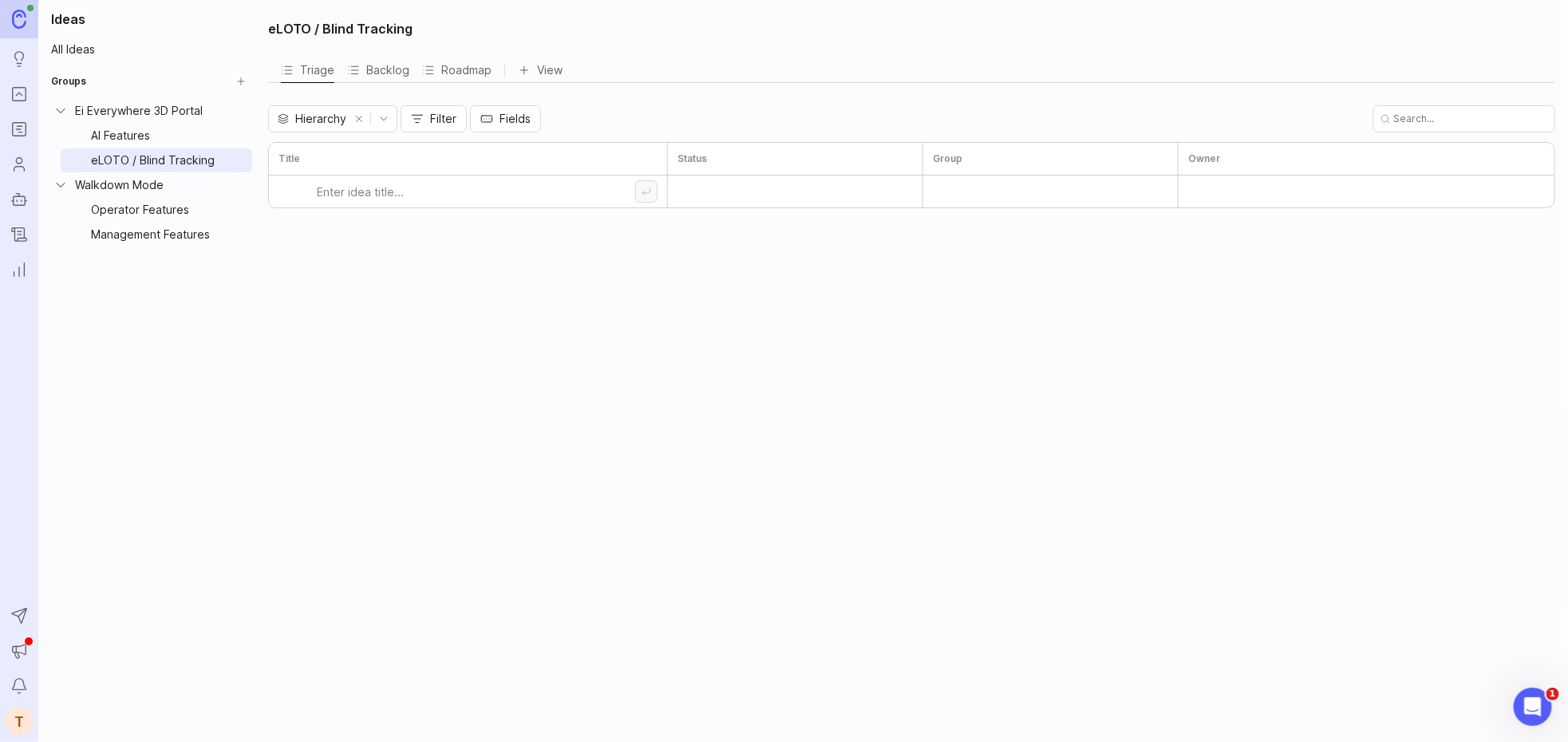
click at [25, 124] on rect "Roadmaps" at bounding box center [19, 129] width 14 height 14
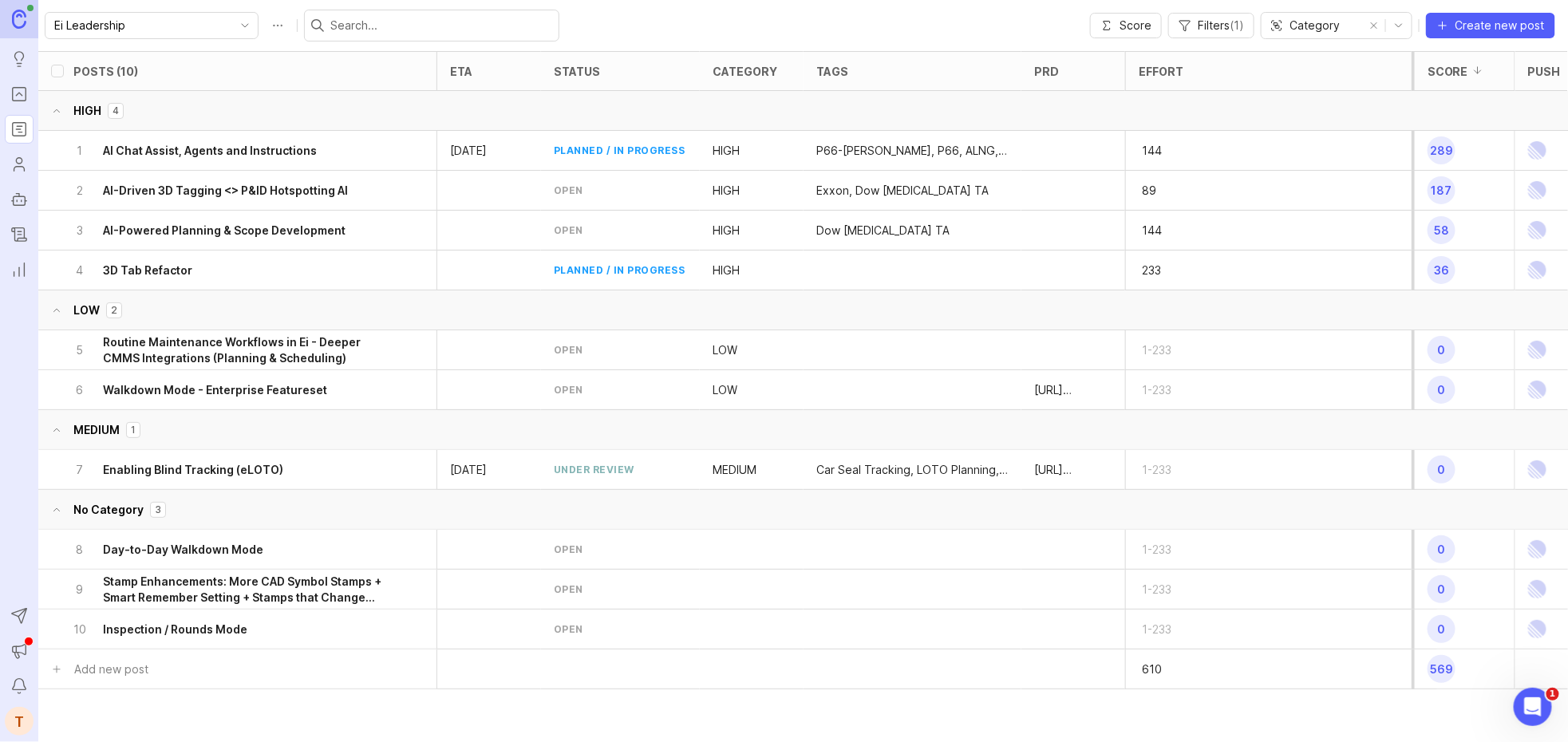
click at [232, 32] on span "toggle menu" at bounding box center [245, 24] width 25 height 17
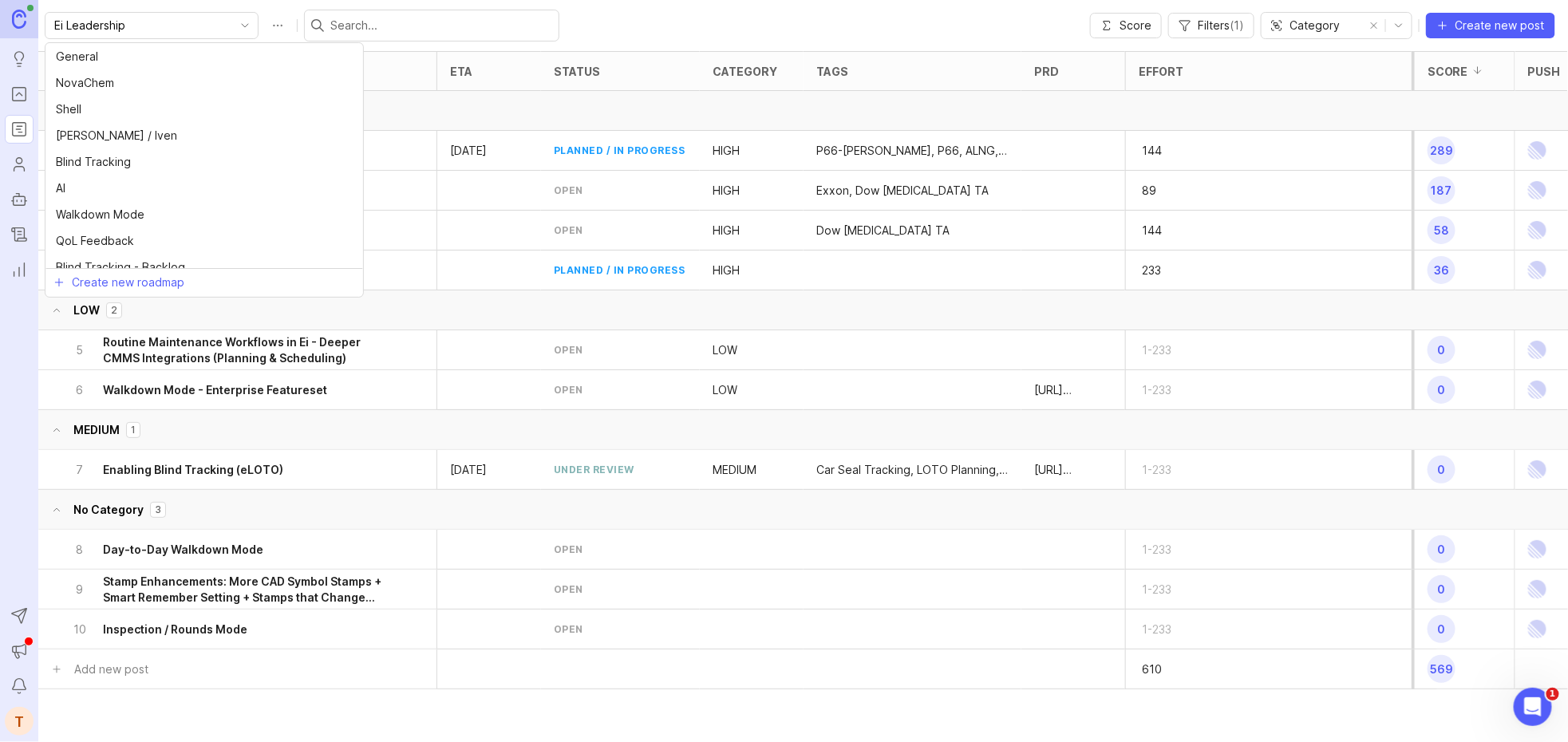
click at [232, 32] on span "toggle menu" at bounding box center [245, 24] width 25 height 17
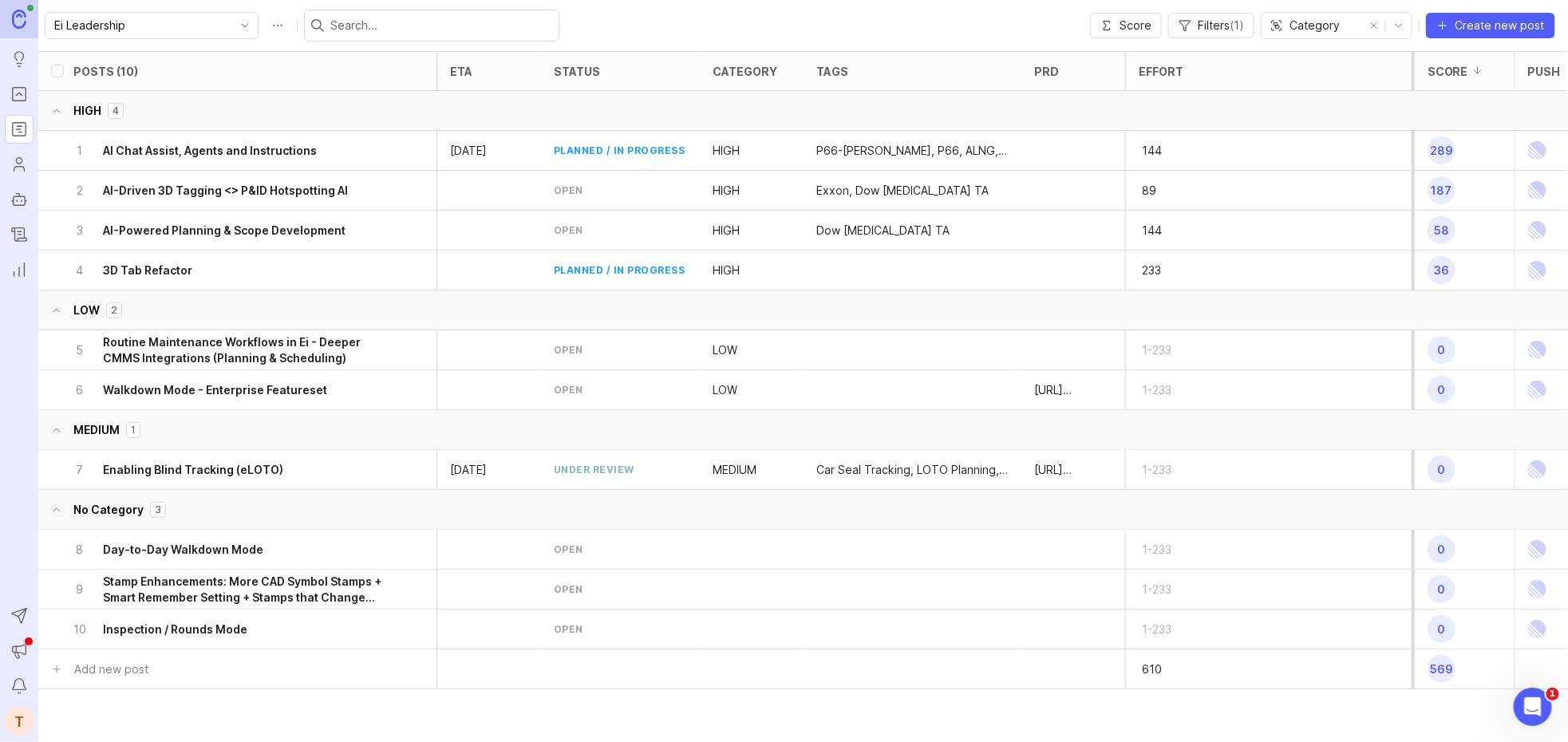
click at [232, 32] on span "toggle menu" at bounding box center [245, 24] width 25 height 17
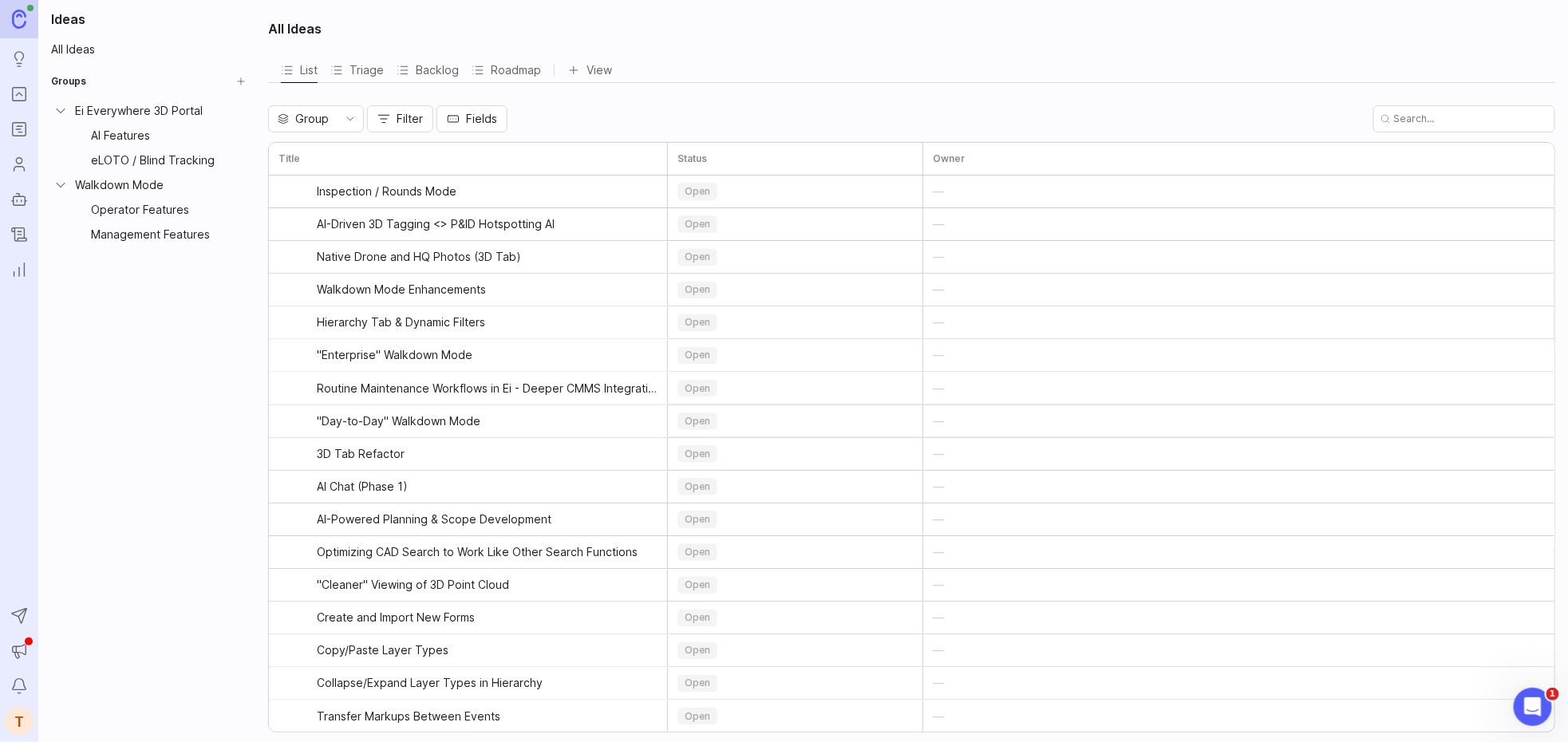
click at [163, 142] on div "AI Features" at bounding box center [160, 135] width 138 height 17
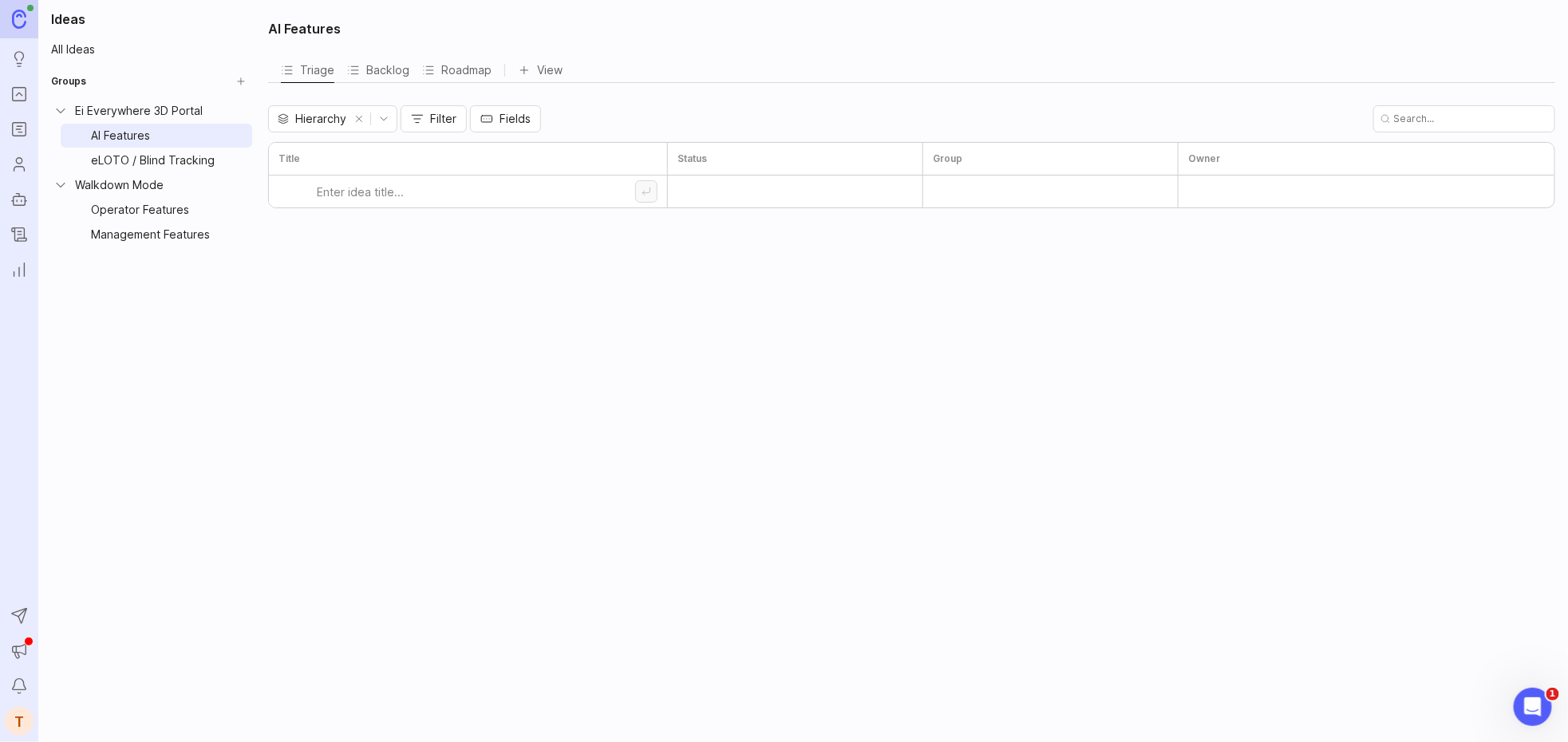
click at [160, 93] on div "Groups" at bounding box center [148, 84] width 208 height 29
click at [154, 115] on div "Ei Everywhere 3D Portal" at bounding box center [152, 111] width 154 height 17
click at [387, 113] on icon "toggle icon" at bounding box center [384, 119] width 25 height 13
click at [356, 119] on button "remove selection" at bounding box center [358, 119] width 23 height 23
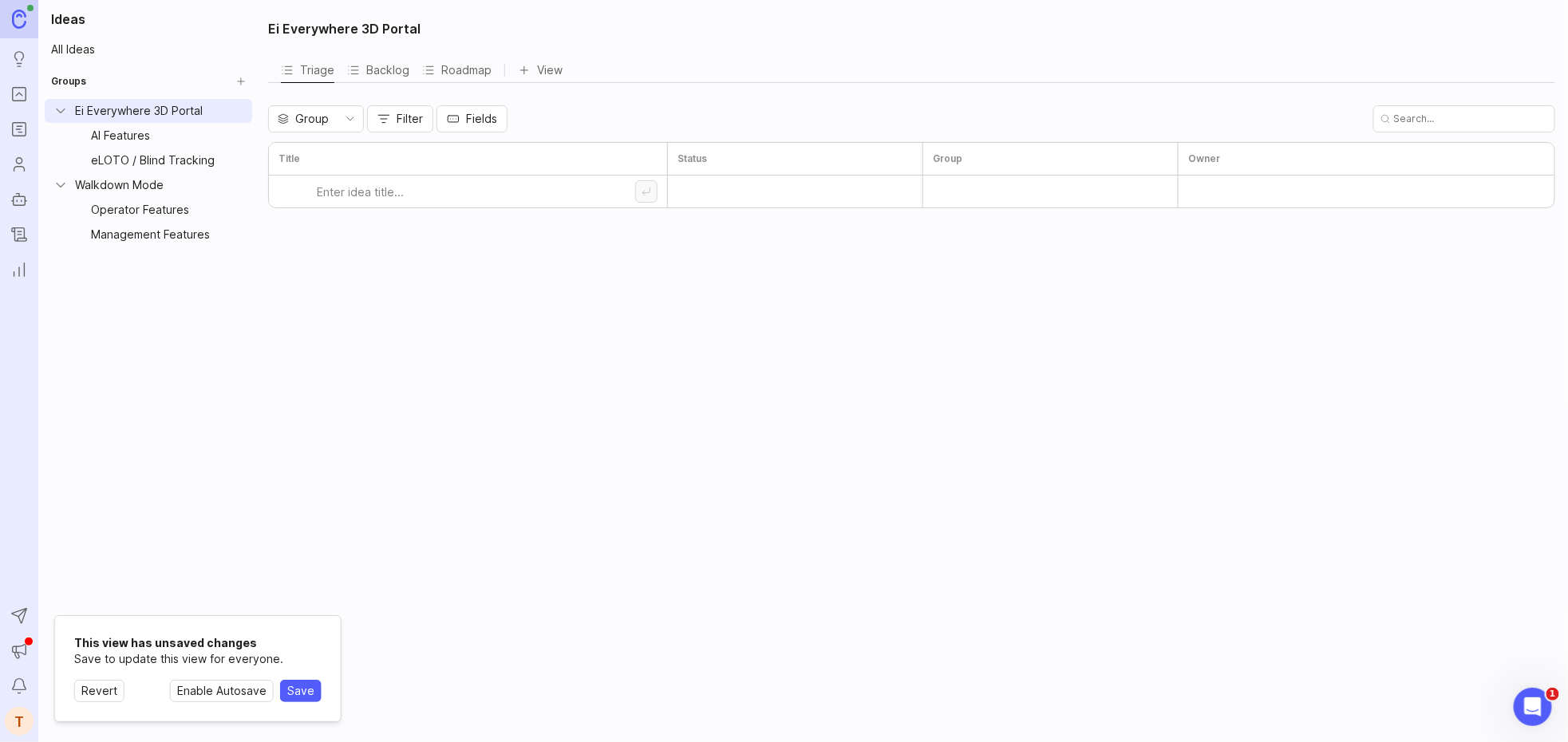
click at [356, 119] on icon "toggle icon" at bounding box center [350, 119] width 25 height 13
click at [327, 137] on li "Hierarchy" at bounding box center [316, 149] width 94 height 26
